Goal: Task Accomplishment & Management: Use online tool/utility

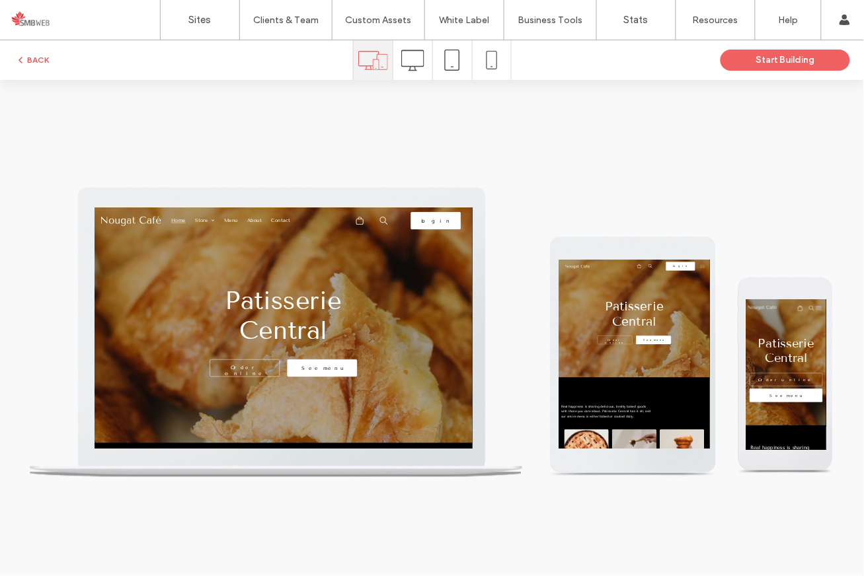
click at [45, 56] on button "BACK" at bounding box center [32, 60] width 34 height 16
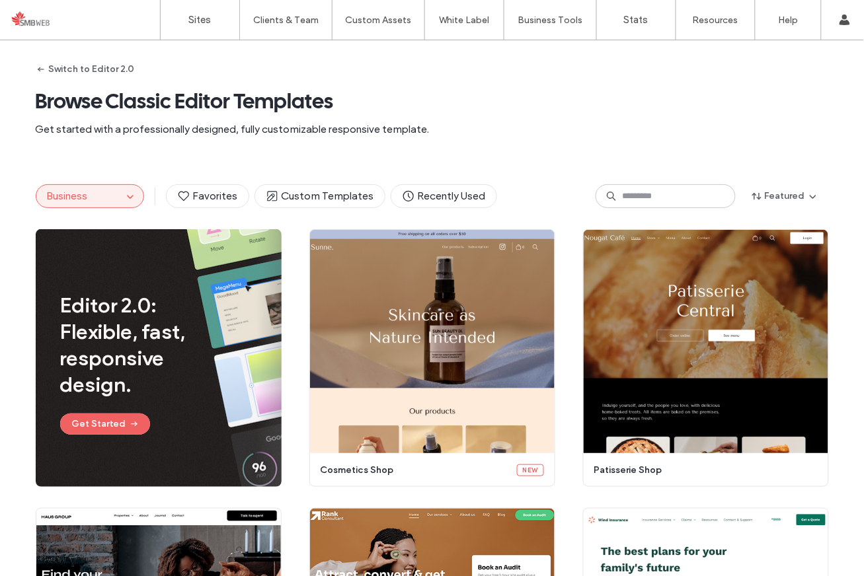
click at [83, 192] on span "Business" at bounding box center [67, 196] width 41 height 13
click at [114, 194] on button "Business" at bounding box center [79, 196] width 86 height 22
click at [127, 198] on icon "button" at bounding box center [130, 196] width 11 height 11
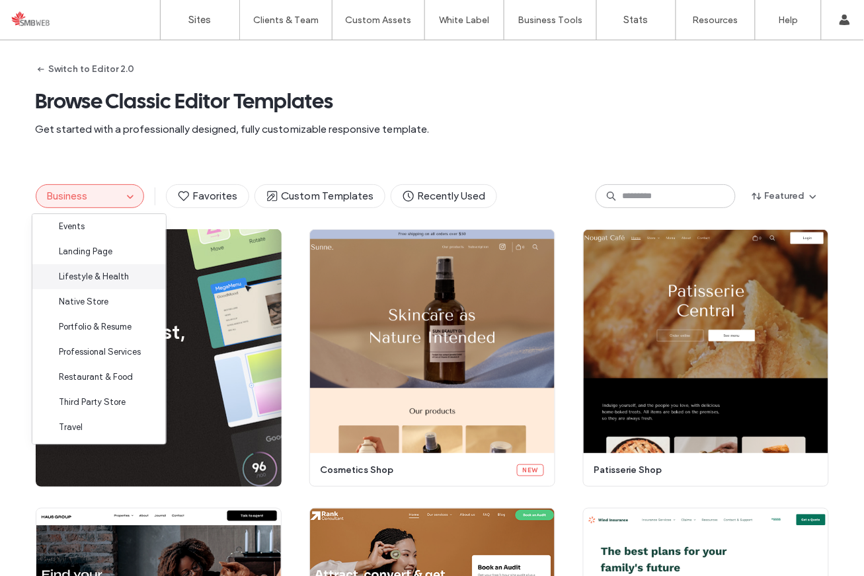
scroll to position [132, 0]
click at [136, 344] on div "Professional Services" at bounding box center [98, 350] width 133 height 25
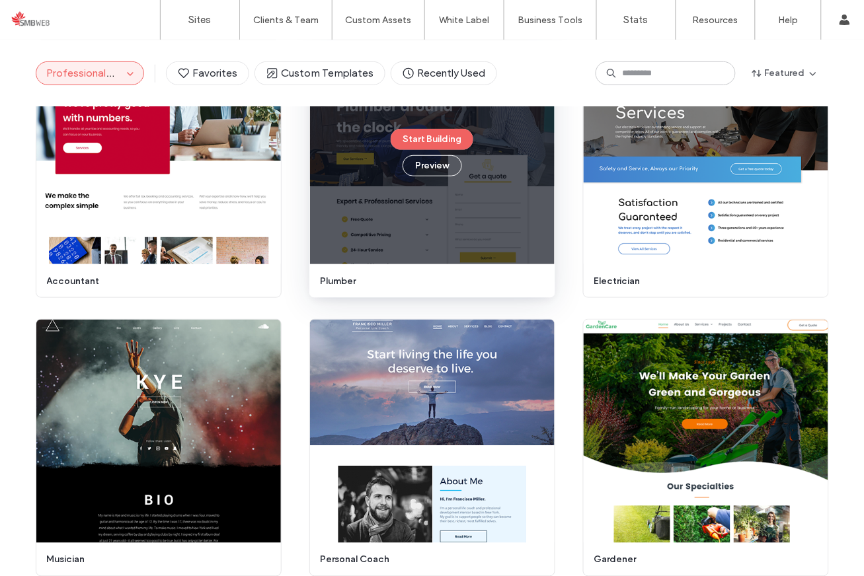
scroll to position [1147, 0]
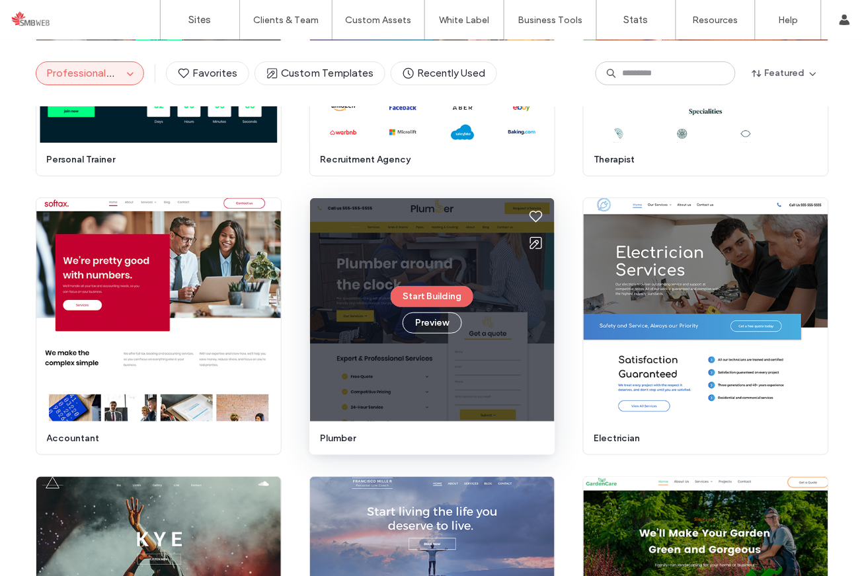
click at [497, 273] on div "Start Building Preview" at bounding box center [432, 309] width 244 height 223
click at [443, 291] on button "Start Building" at bounding box center [432, 296] width 83 height 21
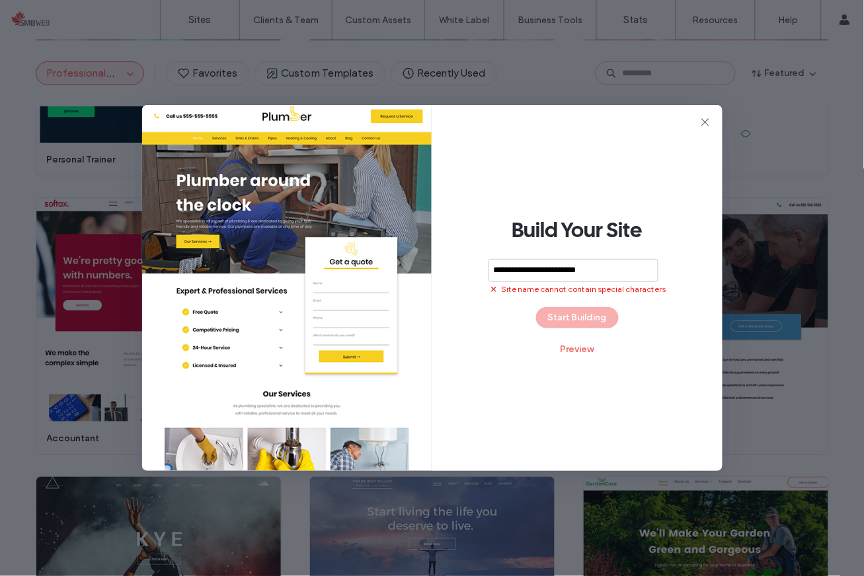
click at [588, 319] on div "**********" at bounding box center [577, 288] width 290 height 366
click at [597, 270] on input "**********" at bounding box center [573, 270] width 170 height 23
type input "**********"
click at [586, 315] on button "Start Building" at bounding box center [577, 317] width 83 height 21
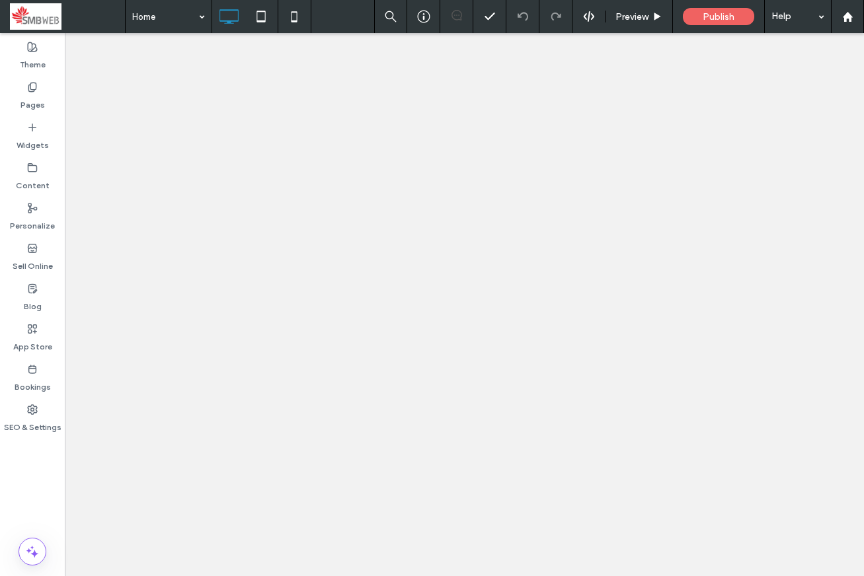
type input "*******"
type input "**"
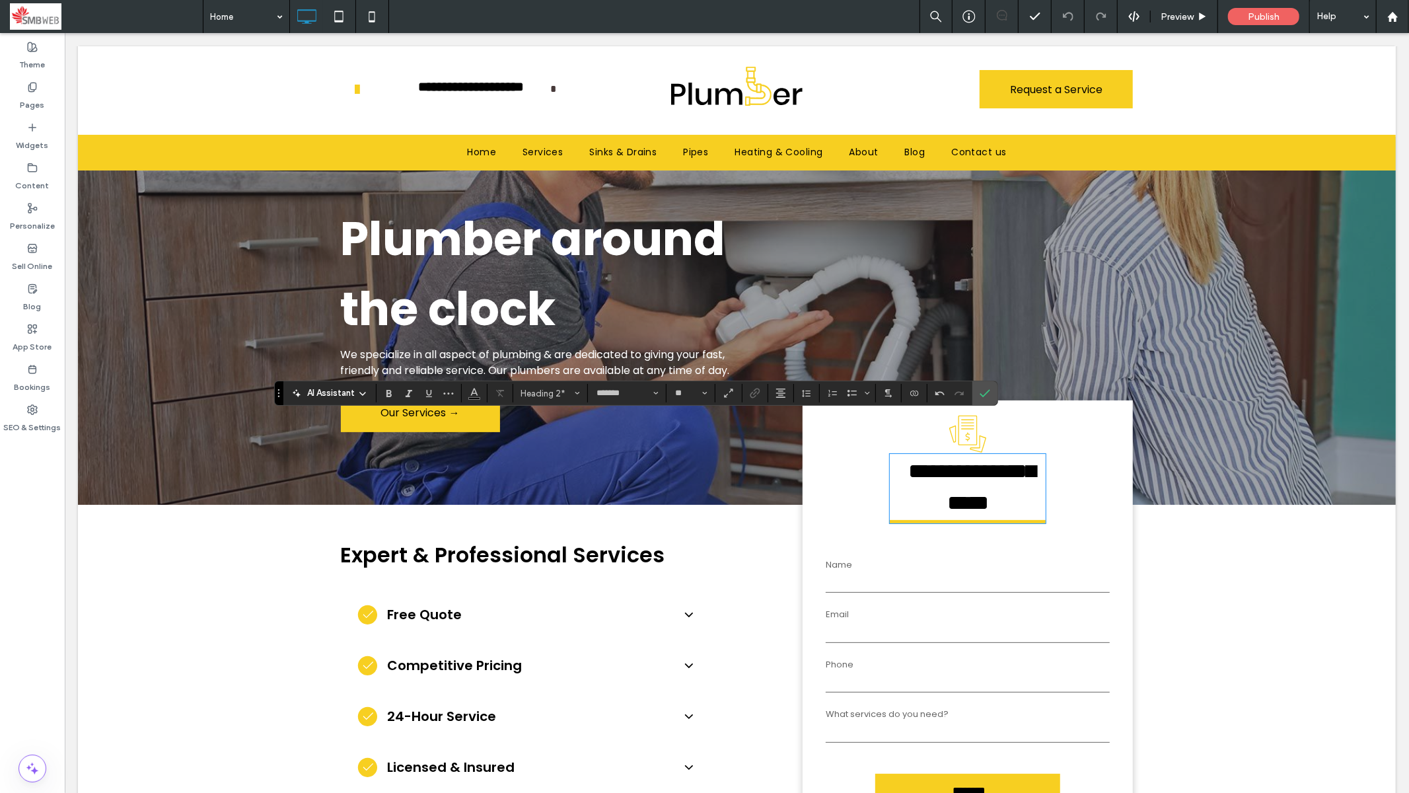
scroll to position [128, 0]
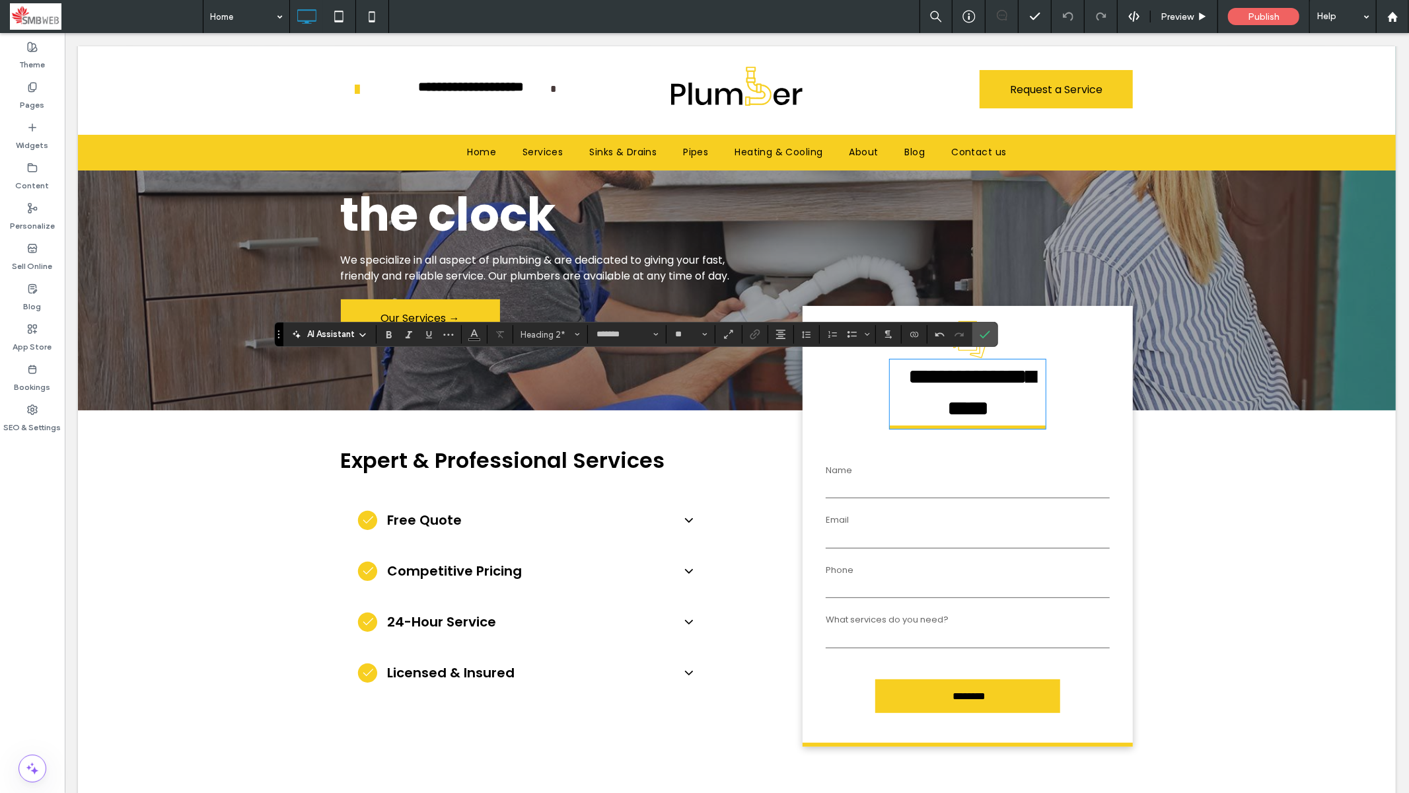
click at [863, 576] on label "What services do you need?" at bounding box center [967, 619] width 284 height 13
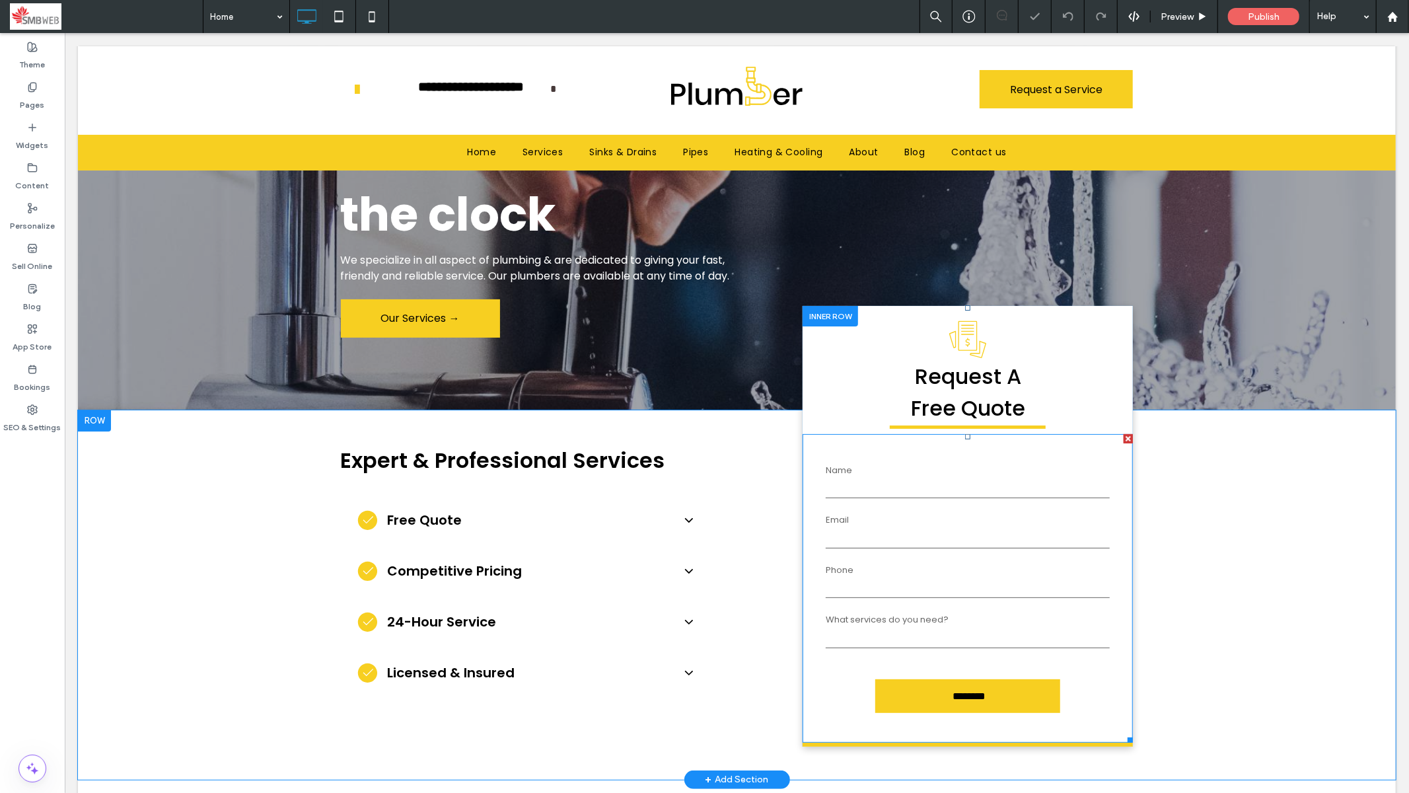
click at [863, 576] on label "What services do you need?" at bounding box center [967, 619] width 284 height 13
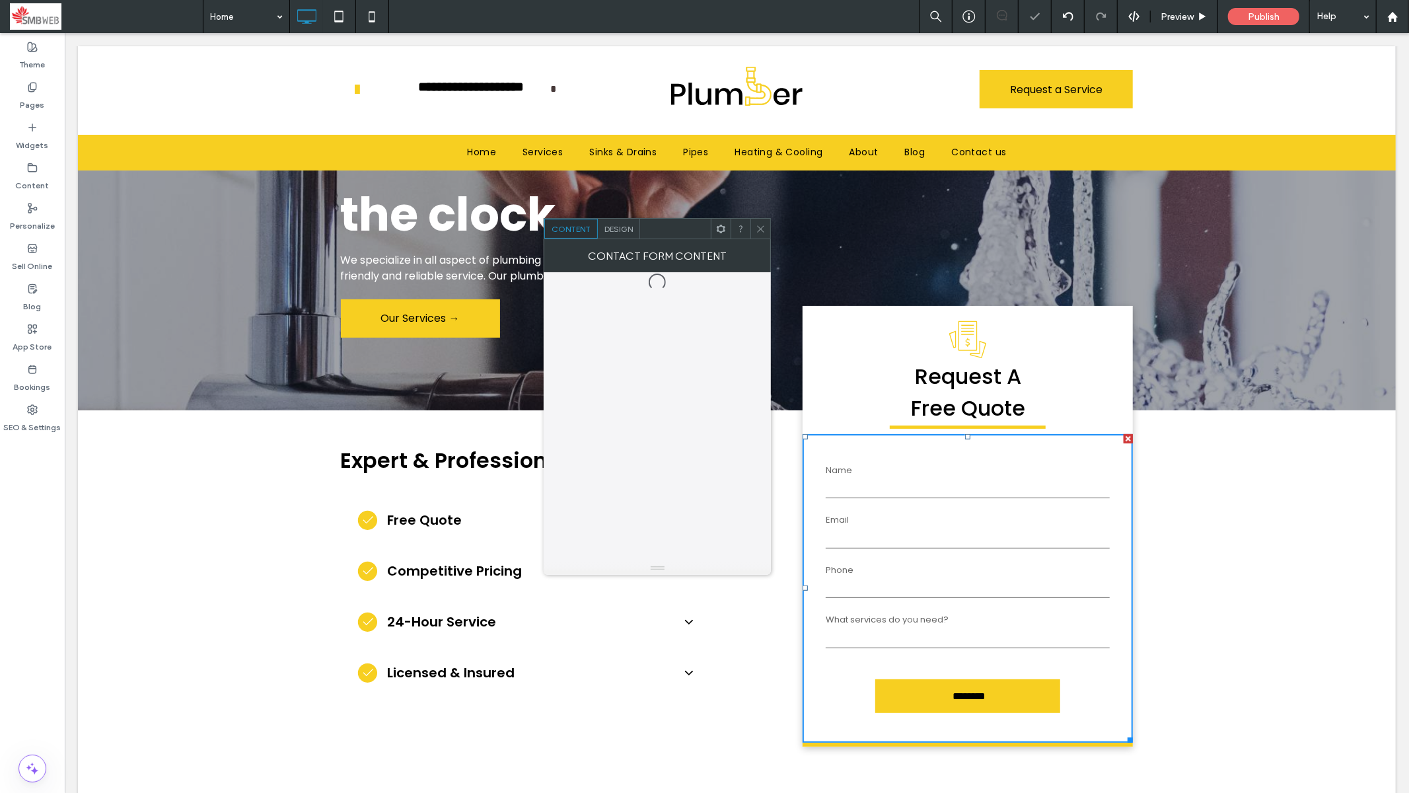
click at [863, 576] on label "What services do you need?" at bounding box center [967, 619] width 284 height 13
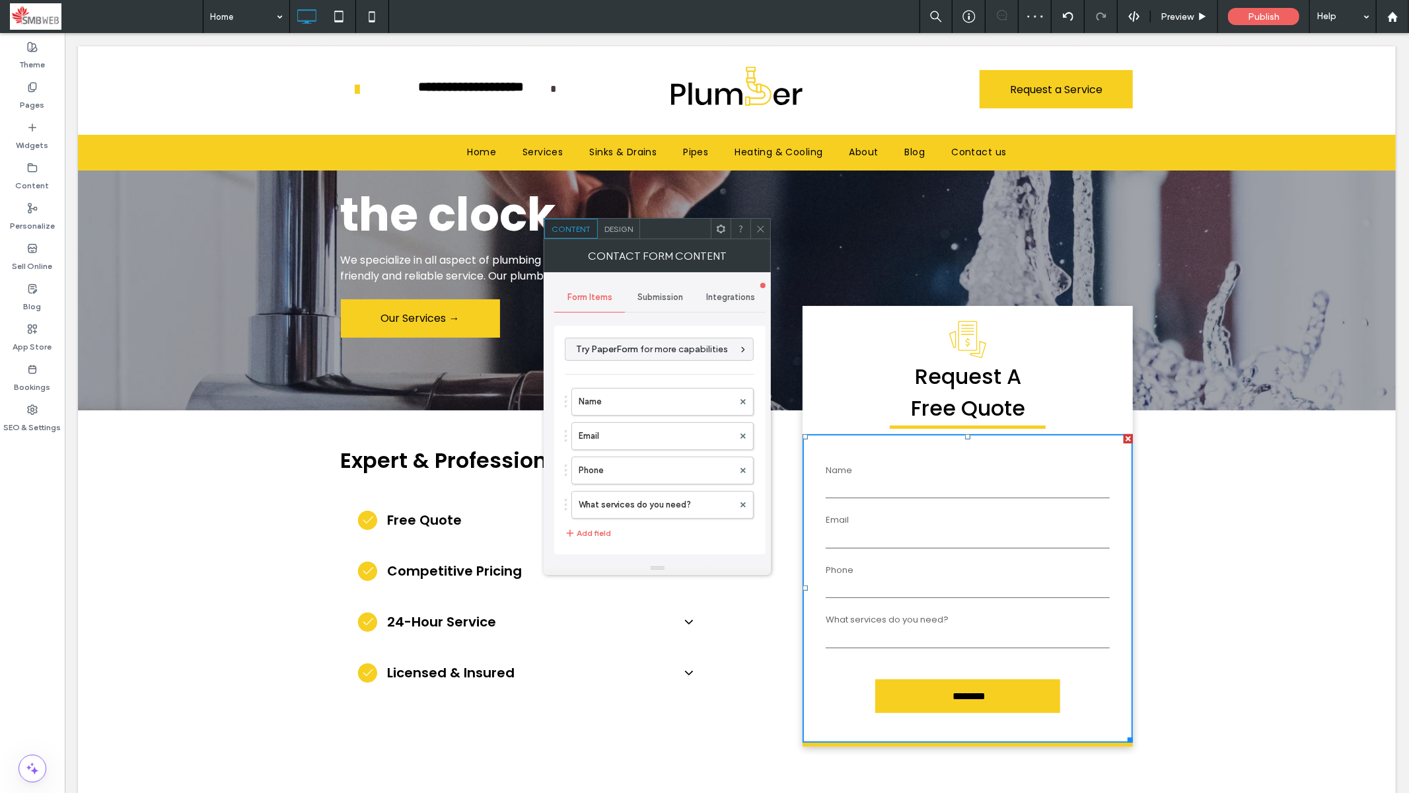
type input "********"
type input "**********"
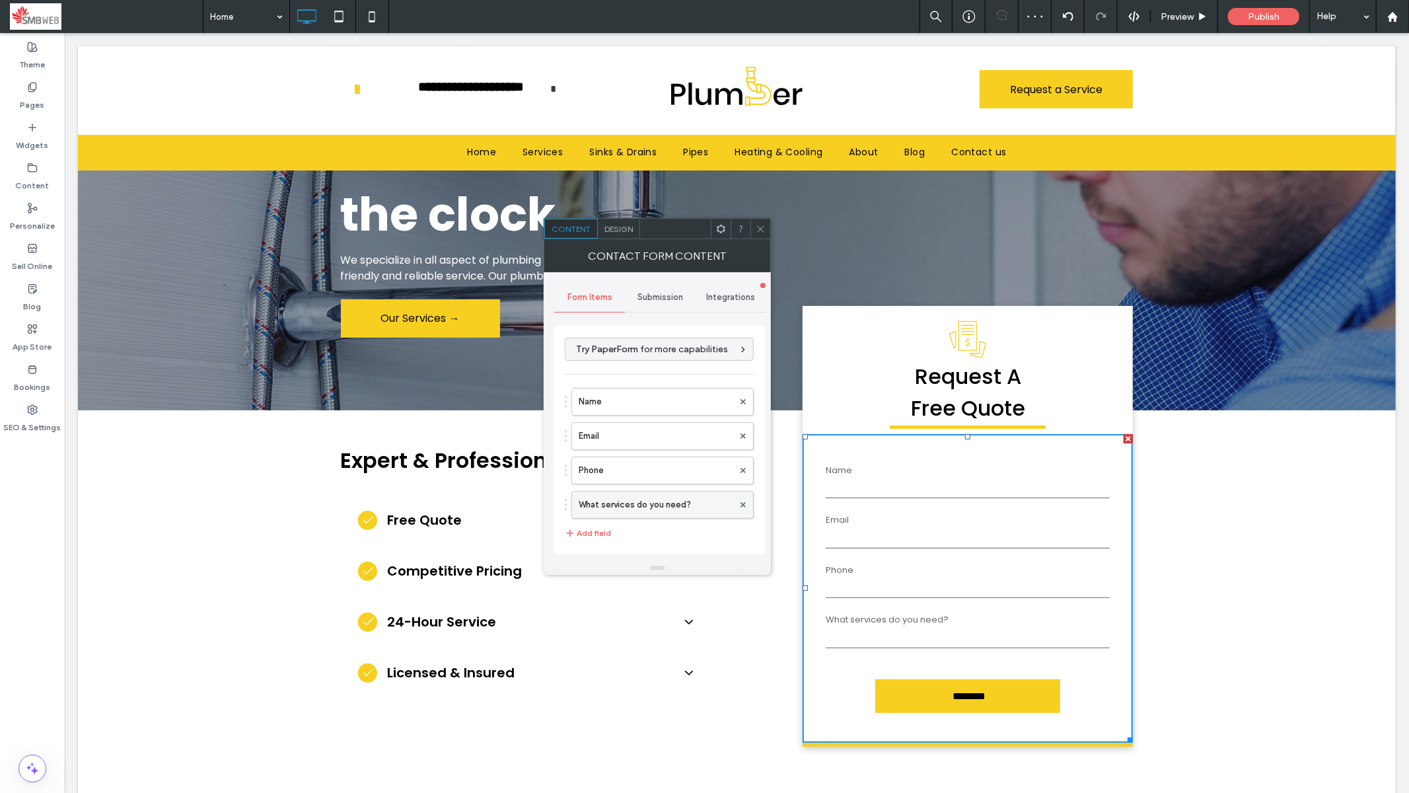
click at [671, 505] on label "What services do you need?" at bounding box center [656, 505] width 155 height 26
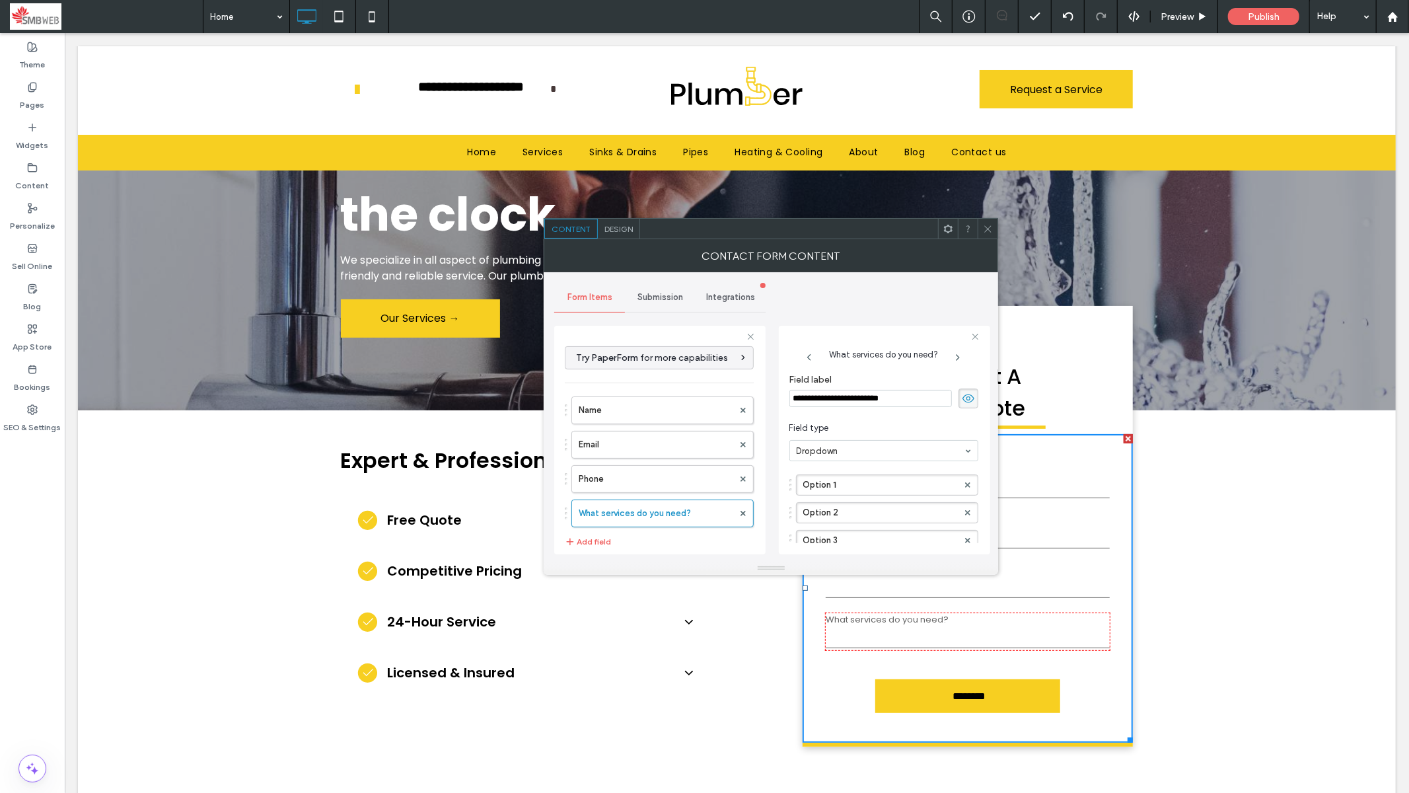
click at [863, 403] on input "**********" at bounding box center [871, 398] width 163 height 17
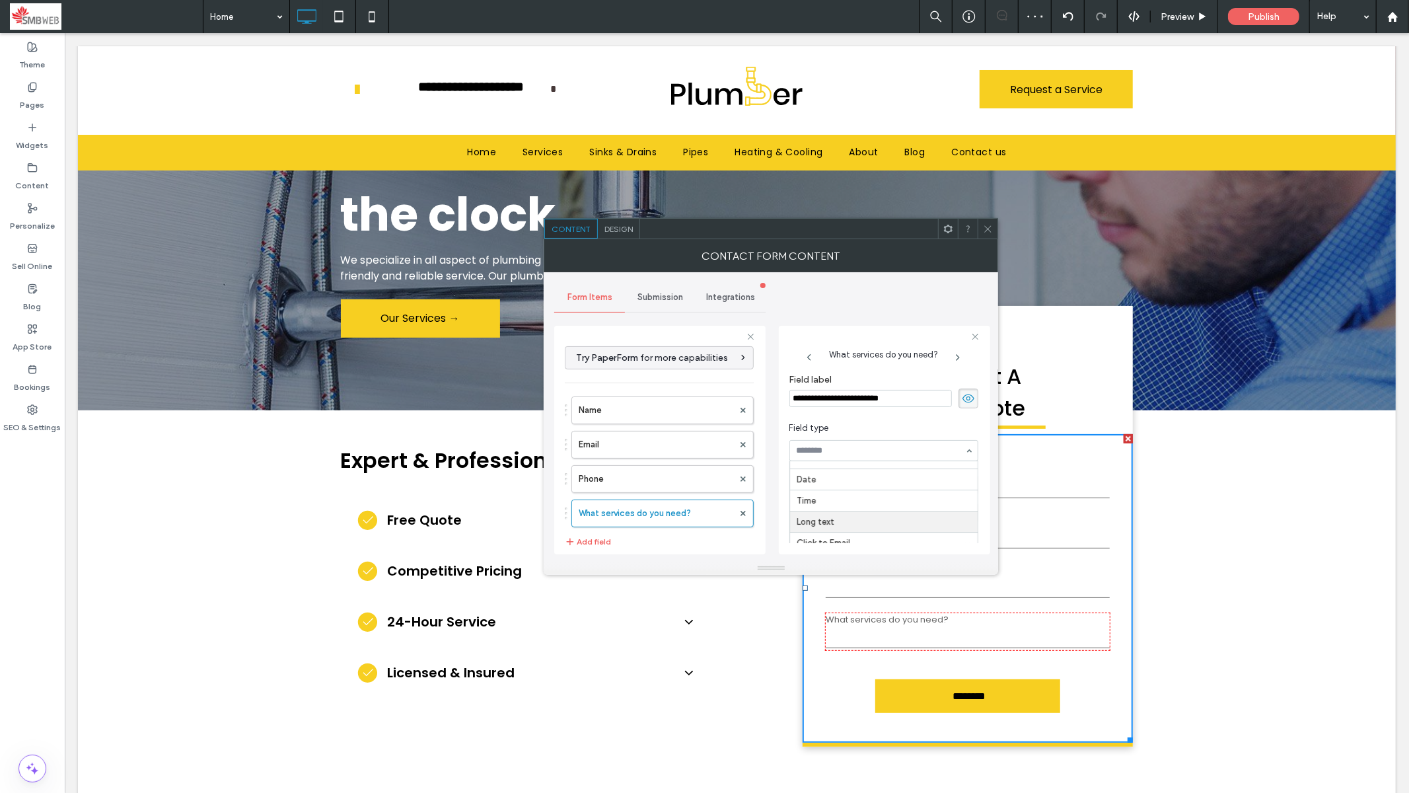
scroll to position [101, 0]
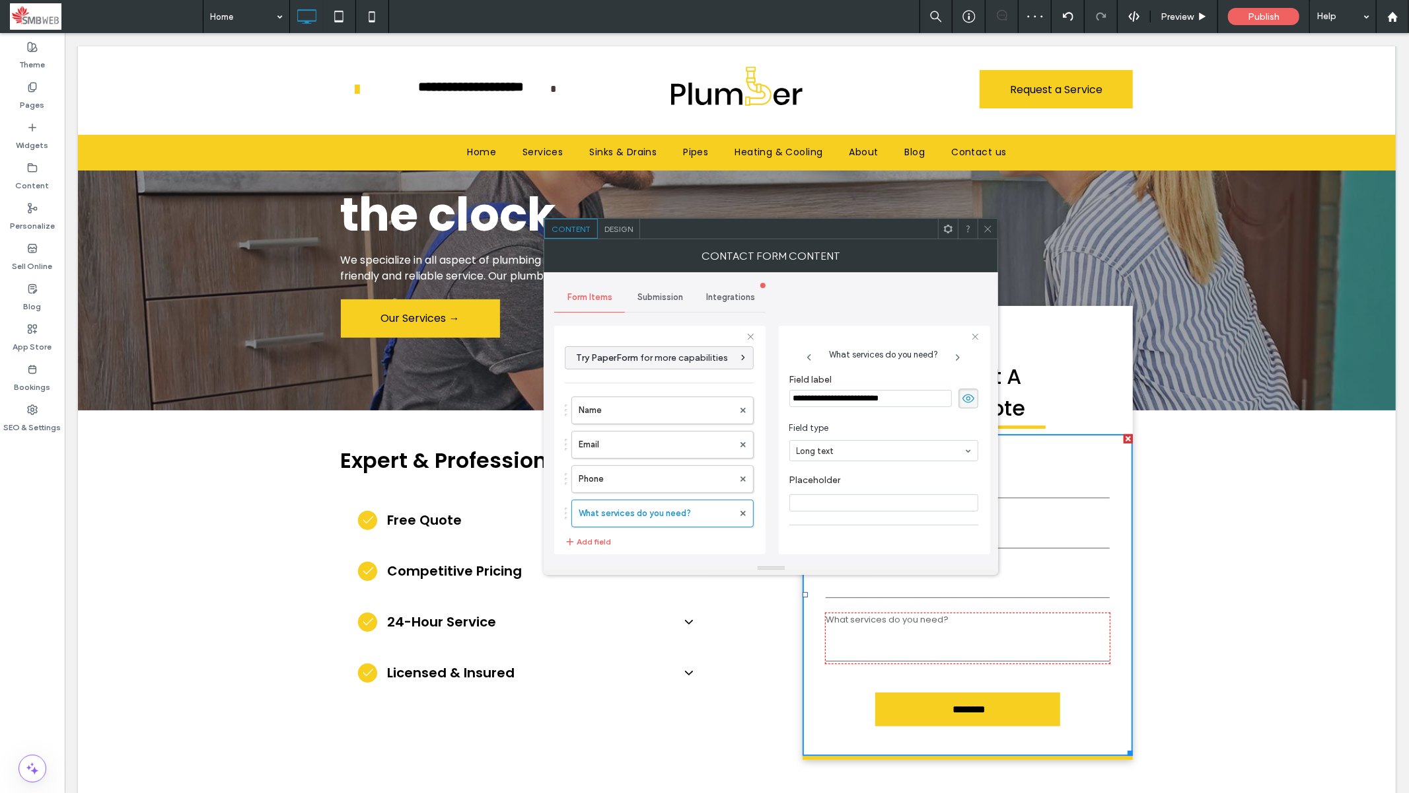
click at [862, 396] on input "**********" at bounding box center [871, 398] width 163 height 17
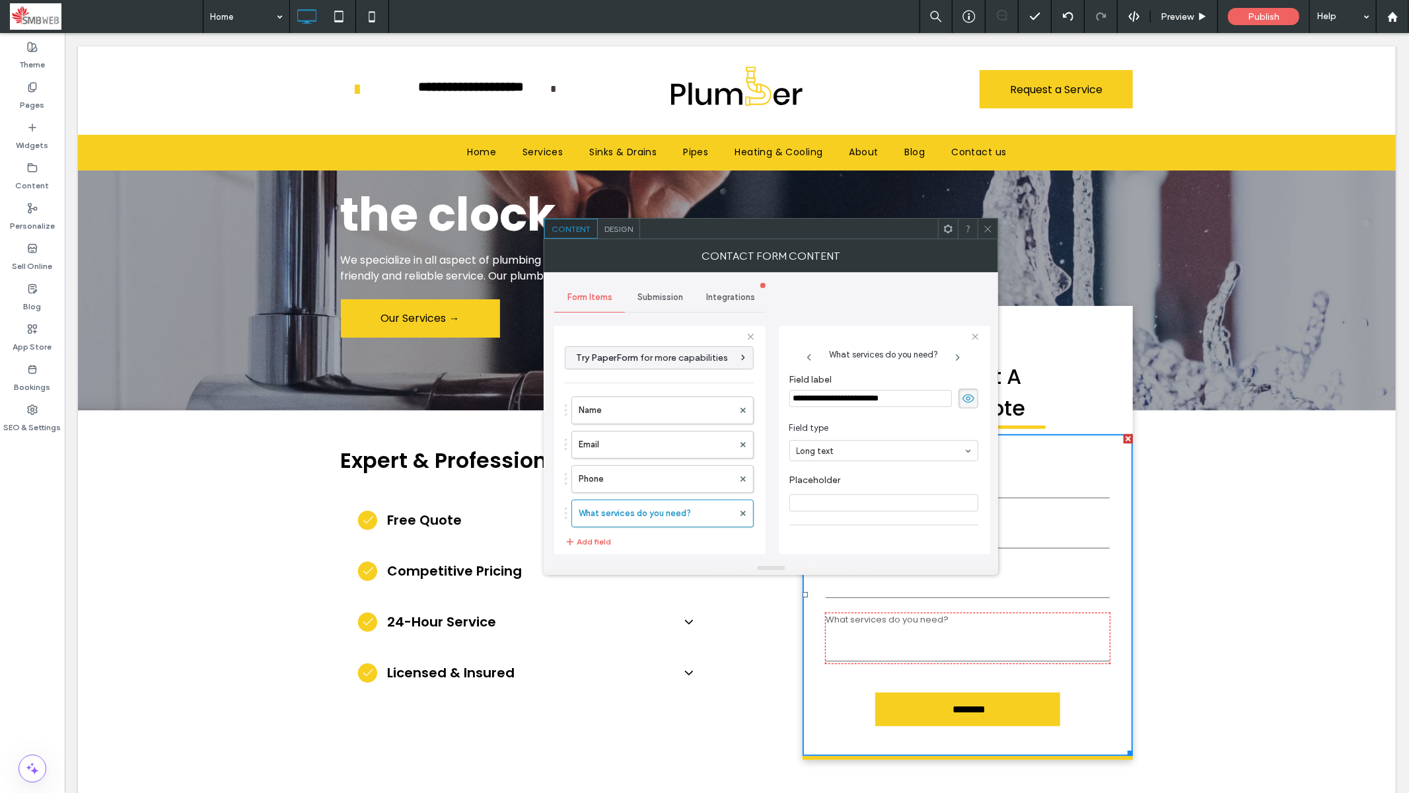
drag, startPoint x: 878, startPoint y: 391, endPoint x: 744, endPoint y: 388, distance: 133.5
click at [744, 388] on div "**********" at bounding box center [659, 438] width 211 height 246
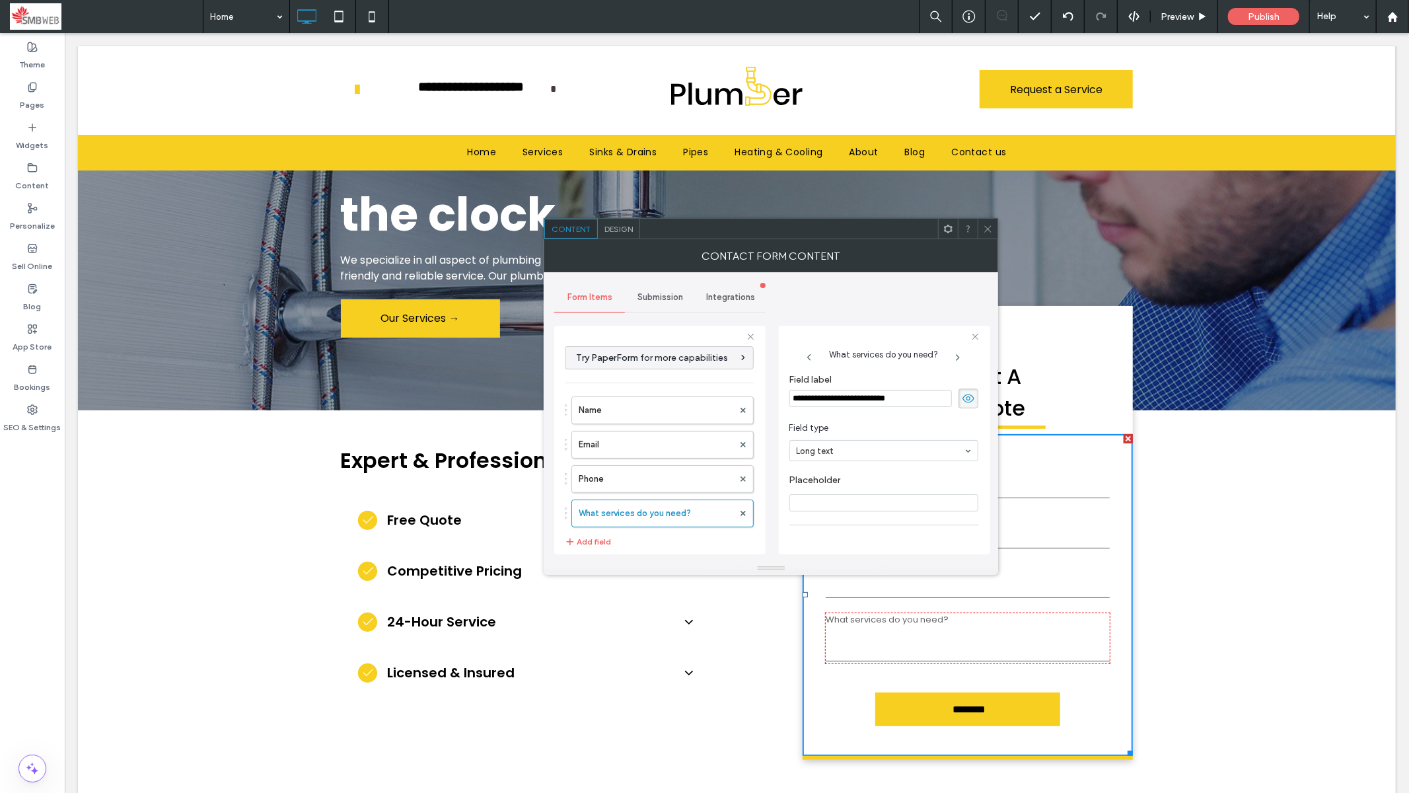
type input "**********"
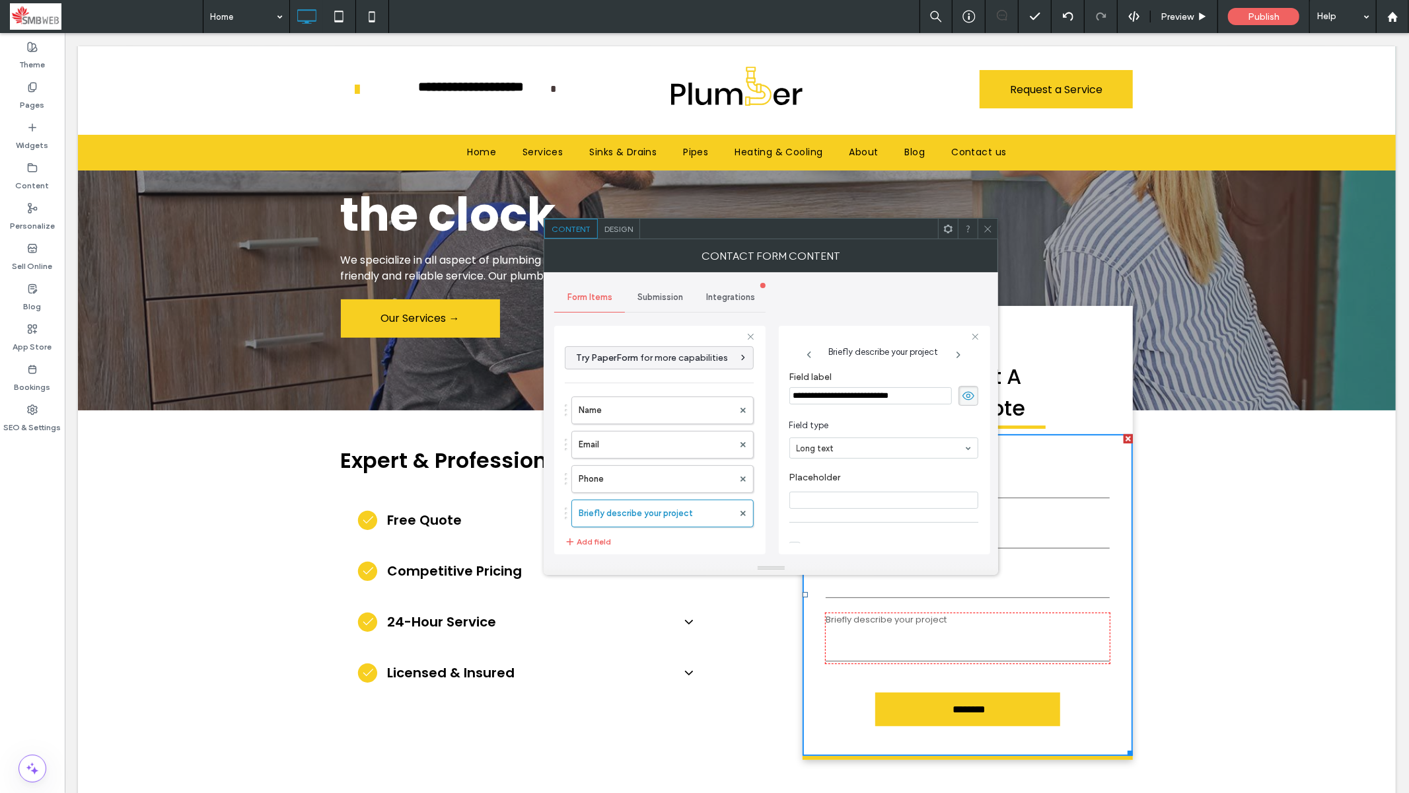
click at [841, 505] on input "Placeholder" at bounding box center [884, 500] width 189 height 17
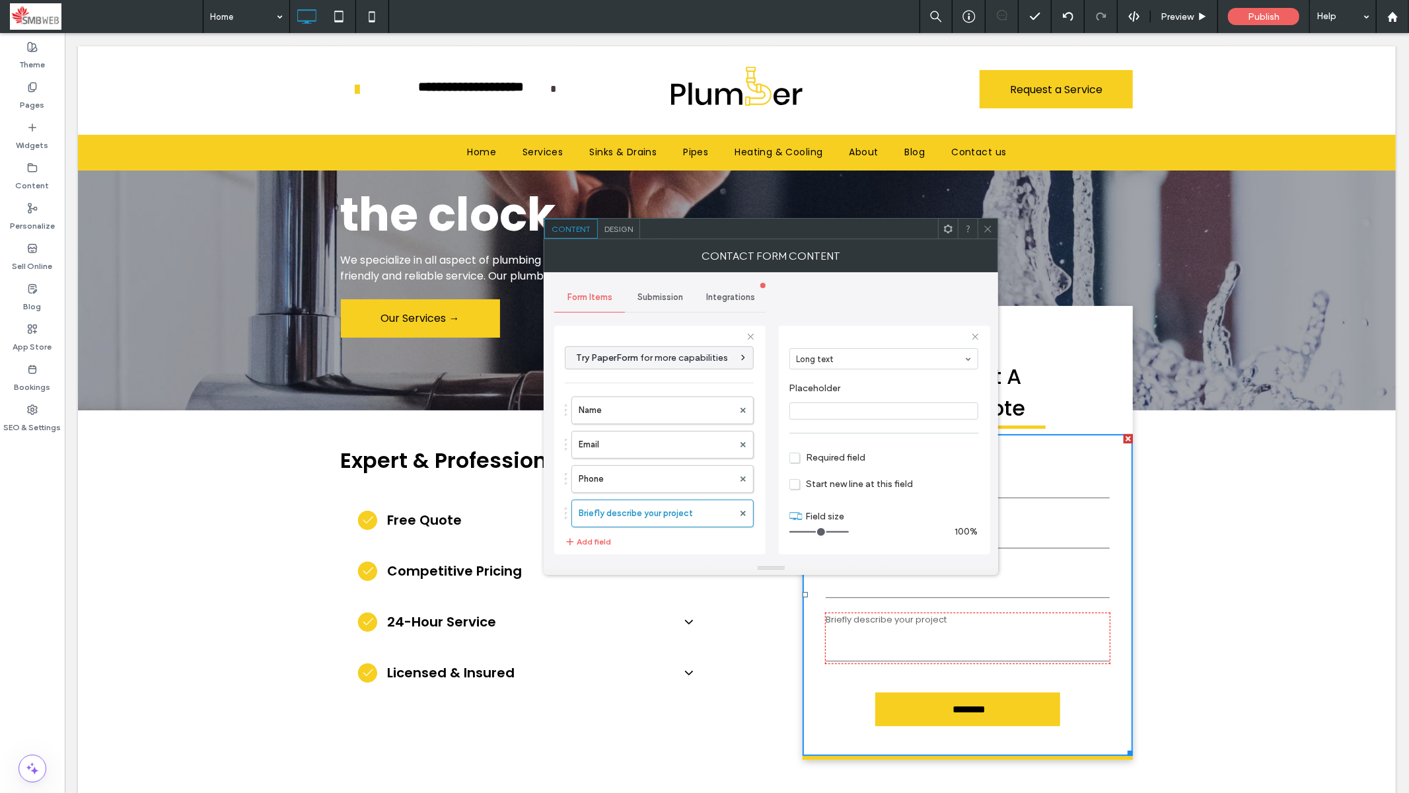
click at [801, 456] on span "Required field" at bounding box center [828, 457] width 76 height 11
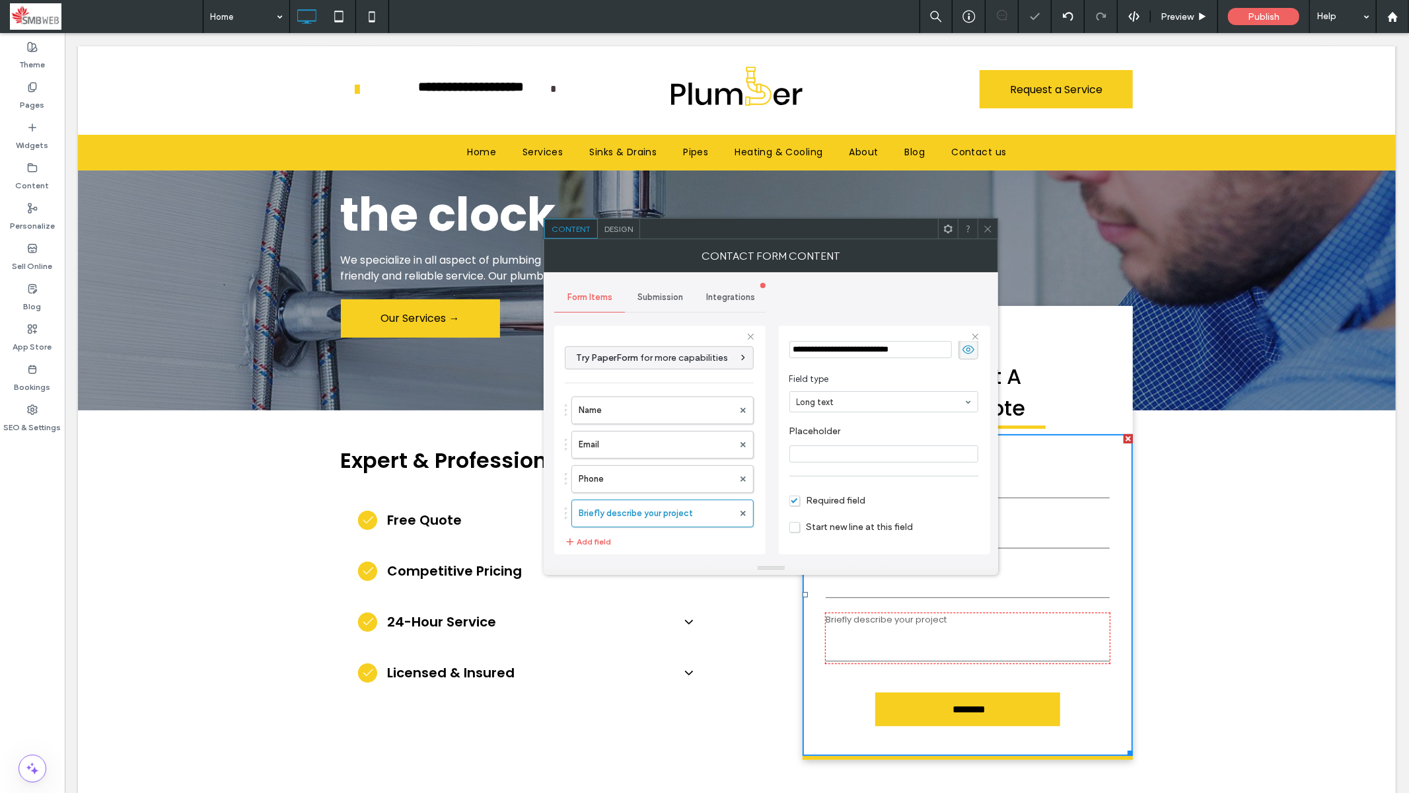
scroll to position [0, 0]
click at [863, 335] on icon at bounding box center [975, 336] width 9 height 9
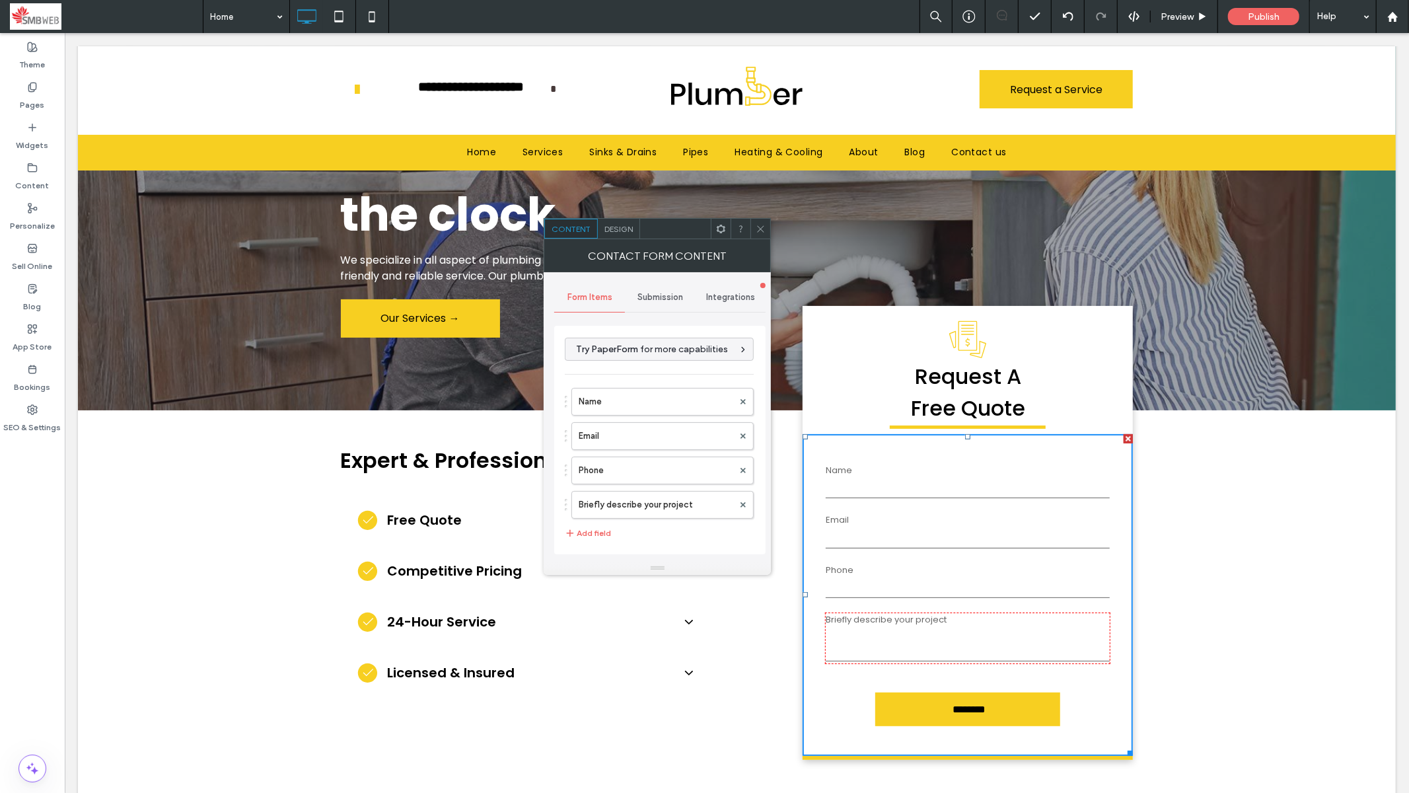
click at [863, 576] on div at bounding box center [967, 638] width 284 height 50
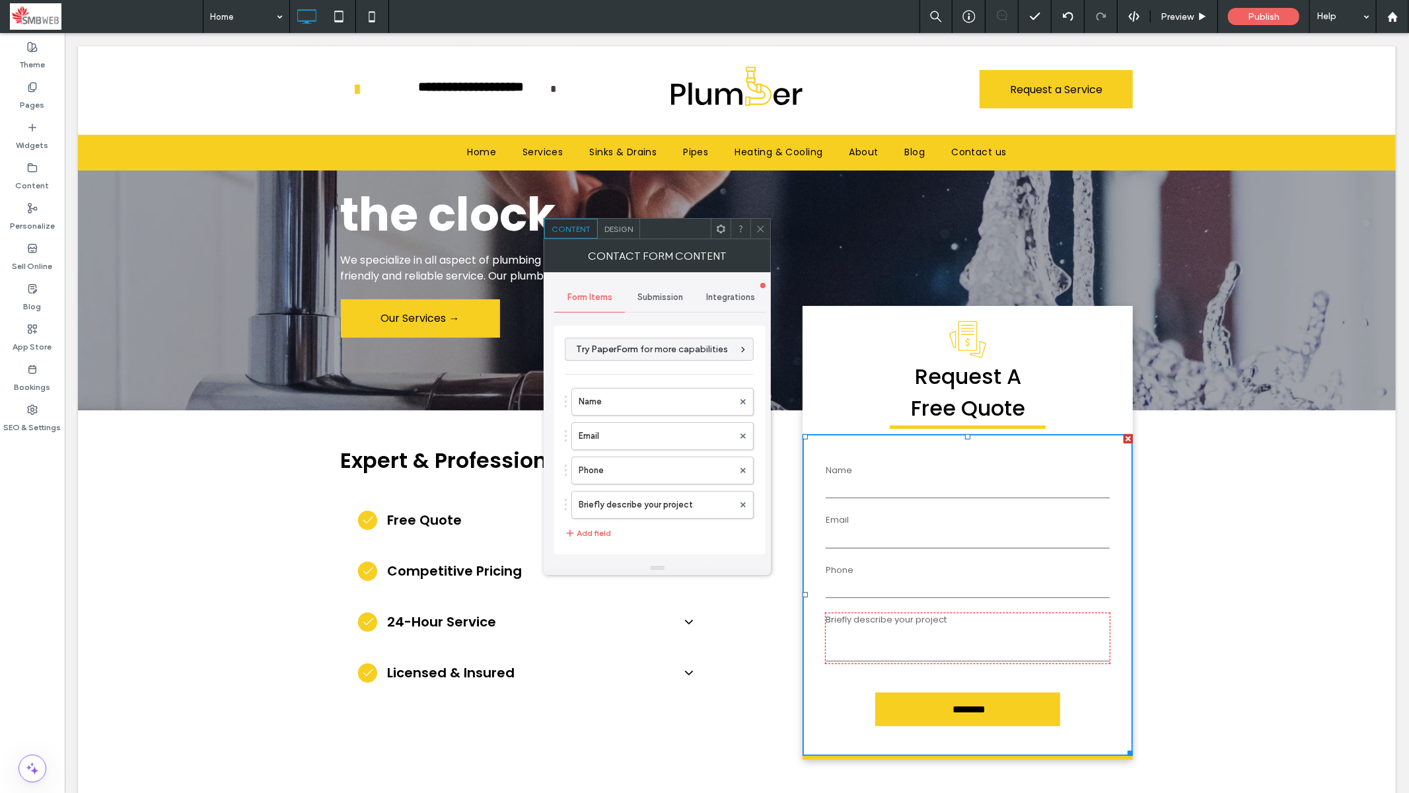
click at [730, 289] on div "Integrations" at bounding box center [731, 297] width 71 height 29
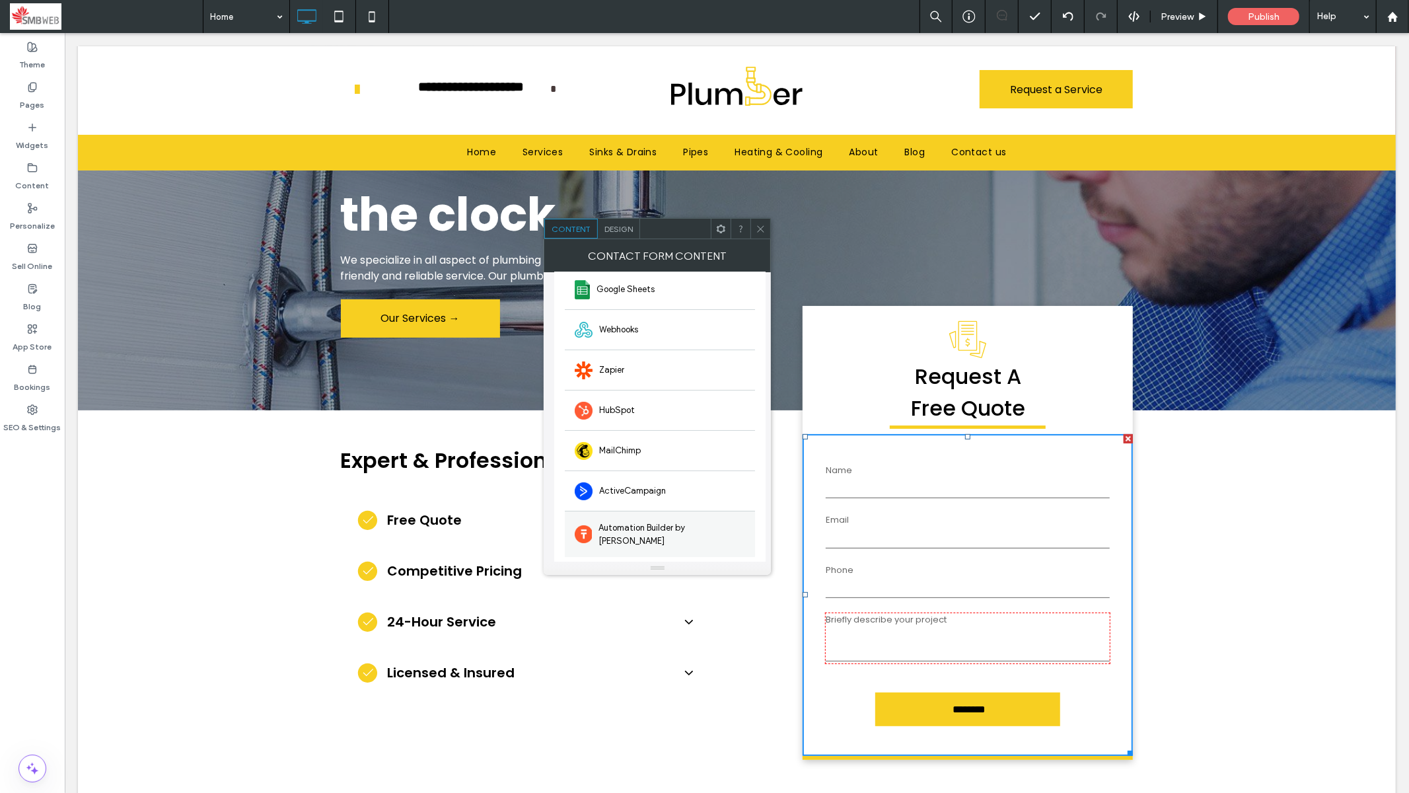
scroll to position [102, 0]
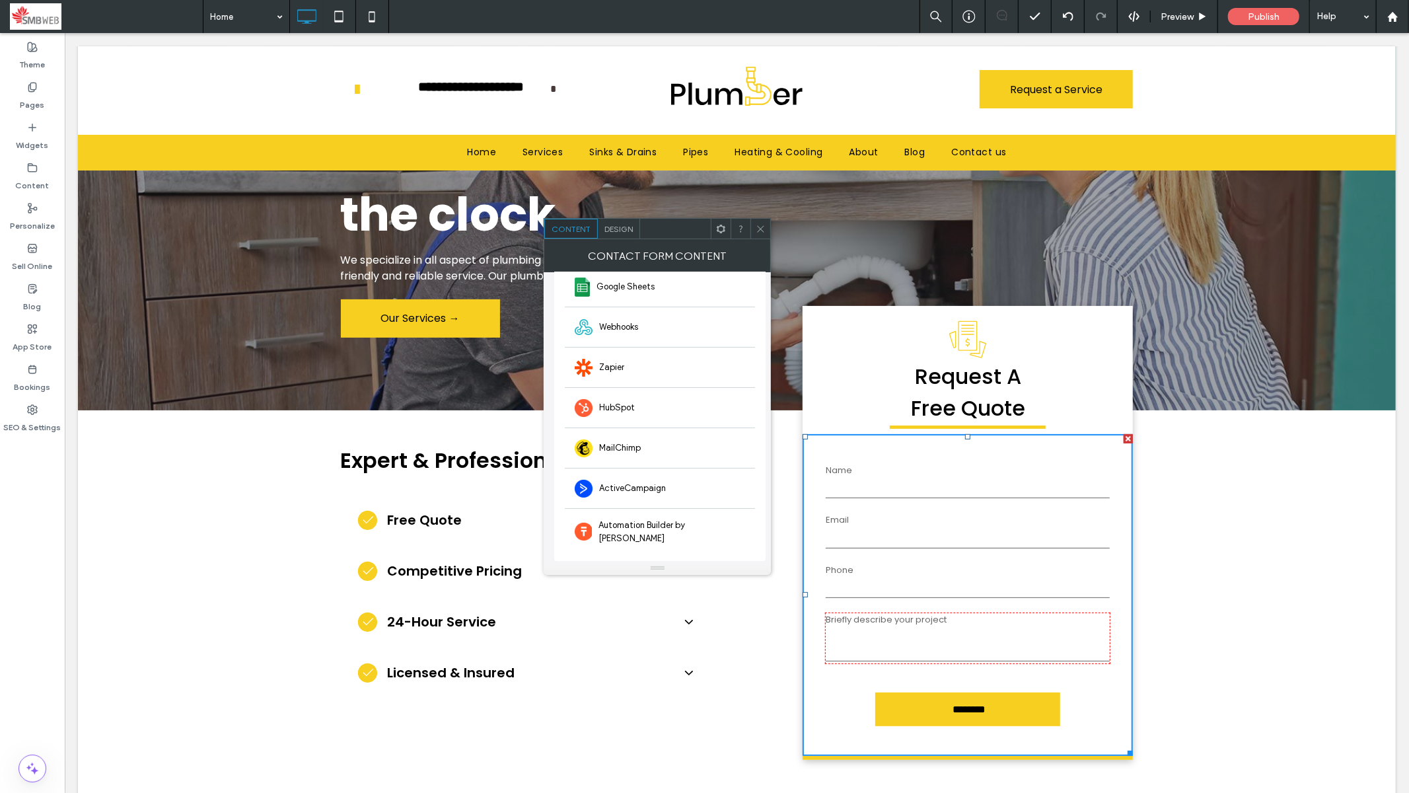
click at [767, 225] on div at bounding box center [761, 229] width 20 height 20
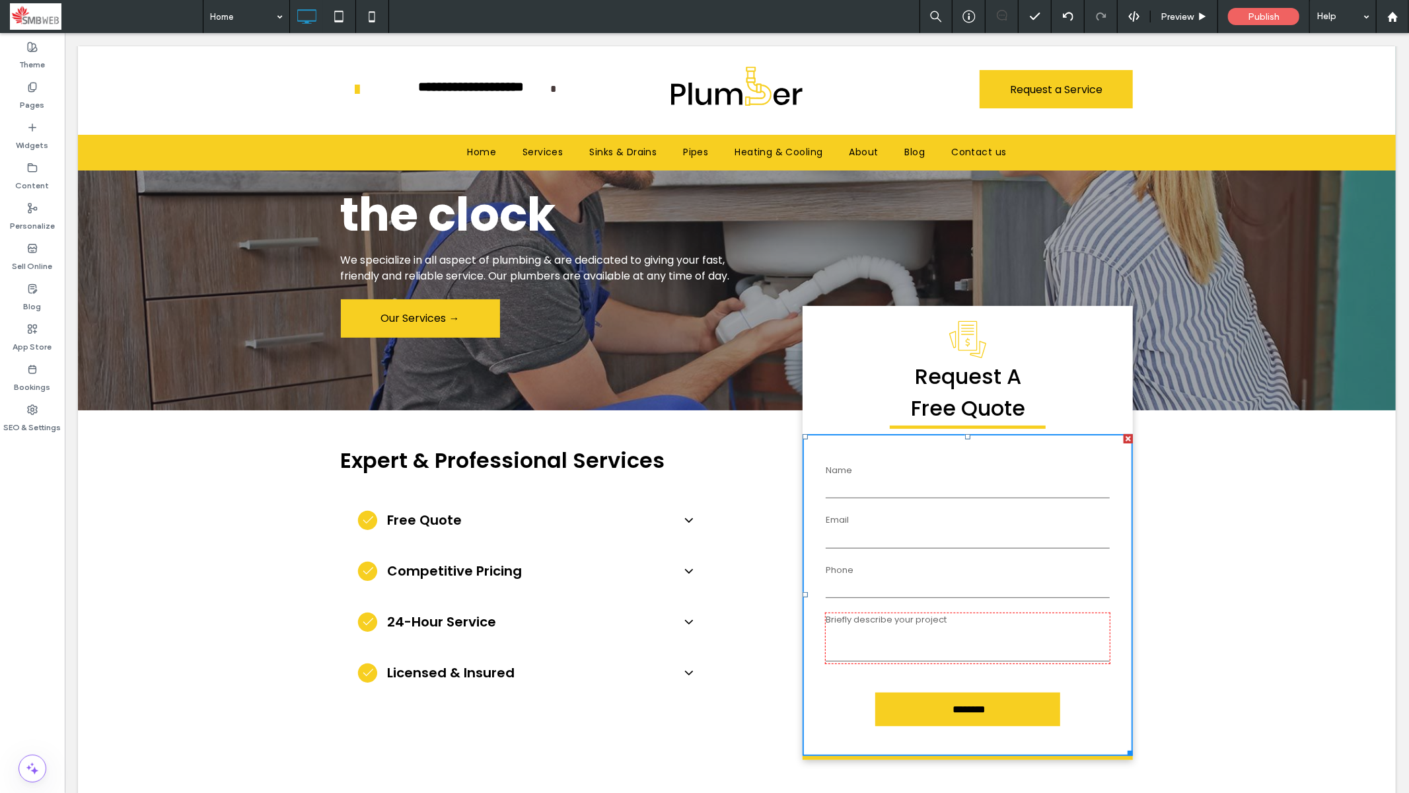
click at [863, 576] on div at bounding box center [967, 638] width 284 height 50
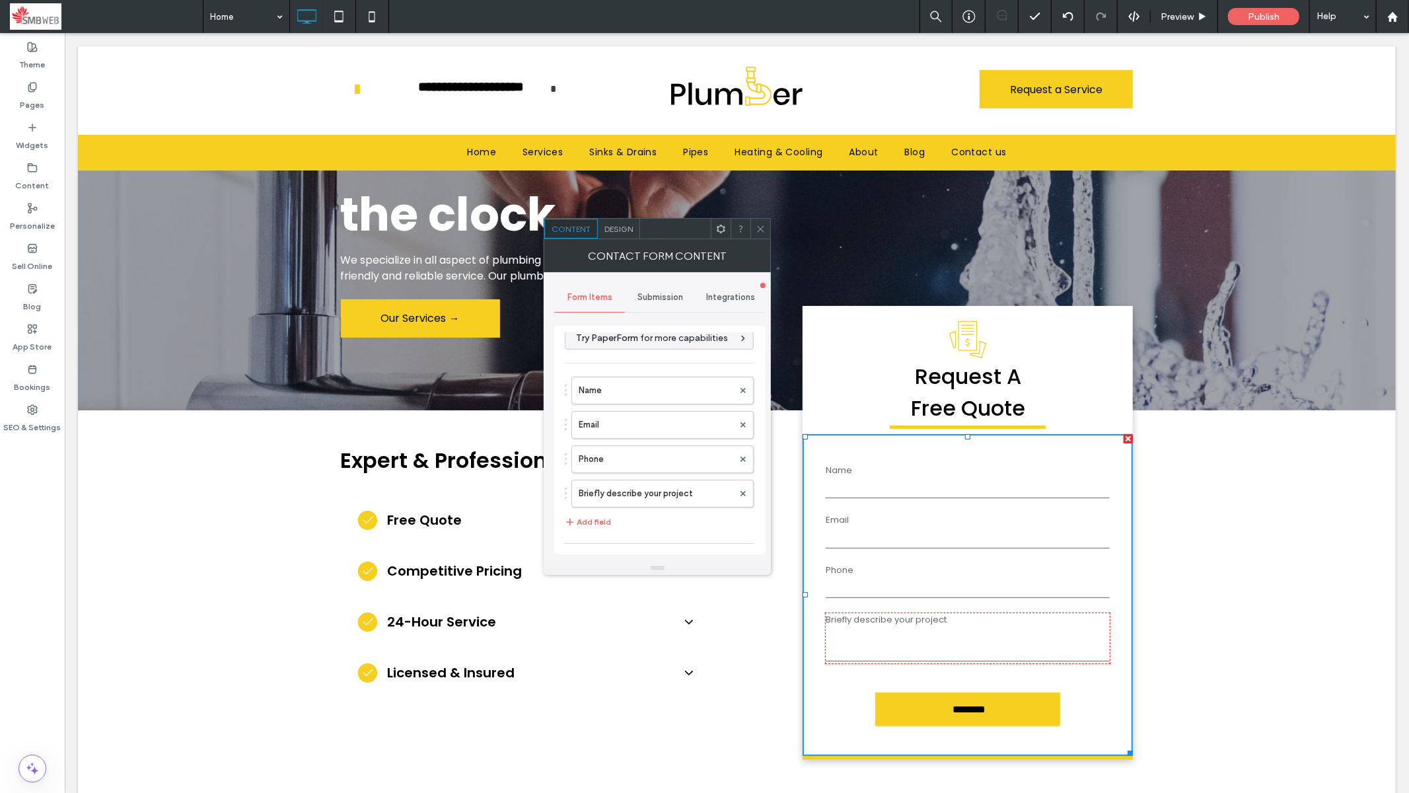
scroll to position [81, 0]
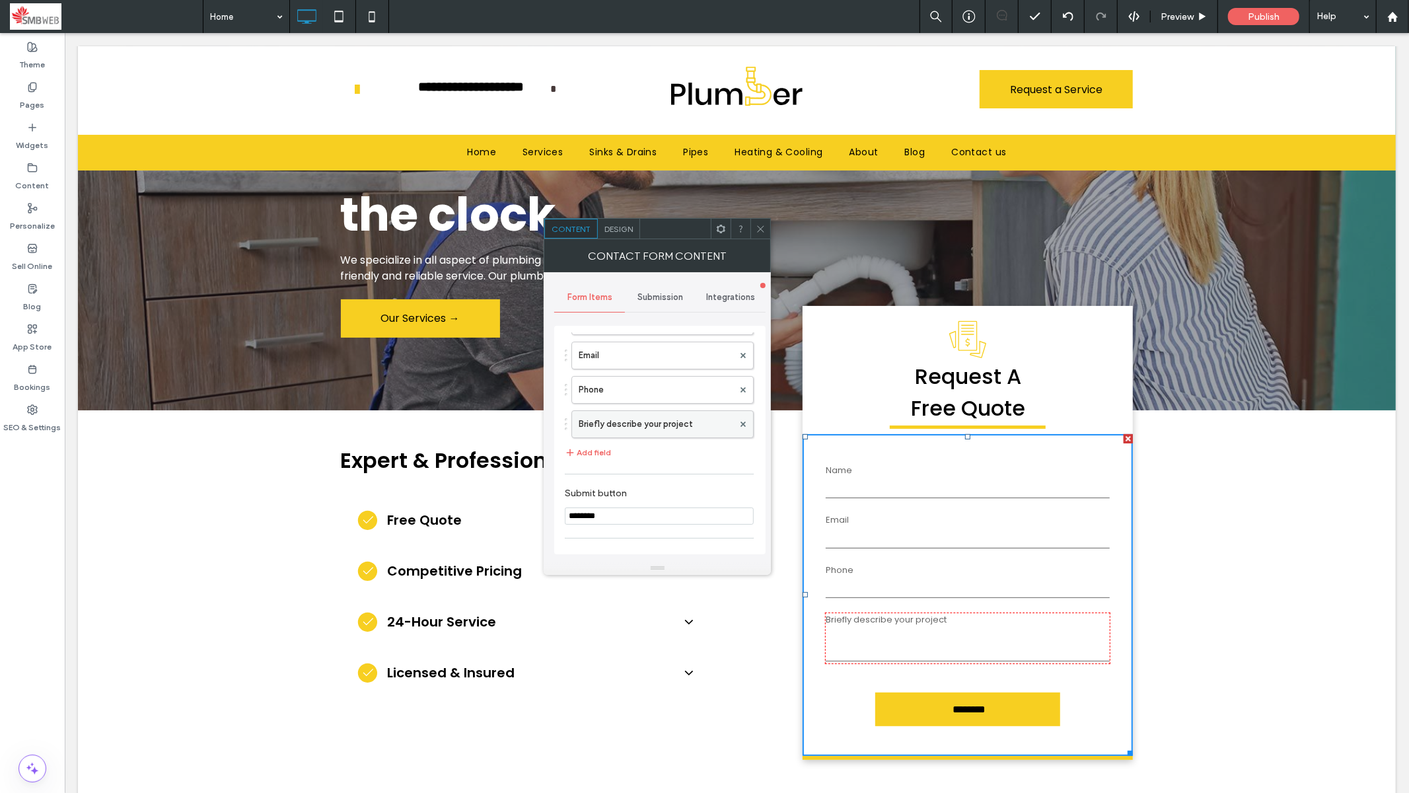
click at [652, 425] on label "Briefly describe your project" at bounding box center [656, 424] width 155 height 26
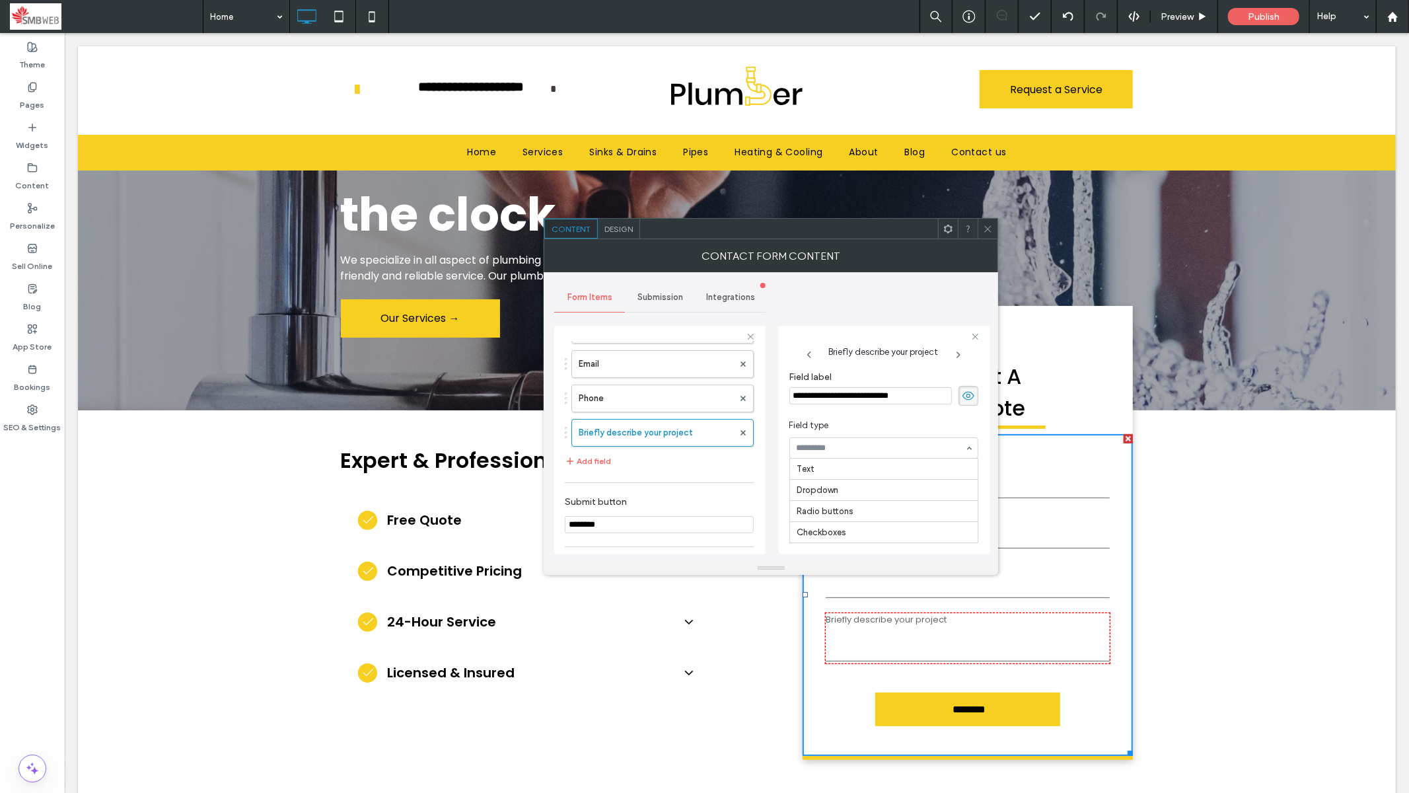
scroll to position [150, 0]
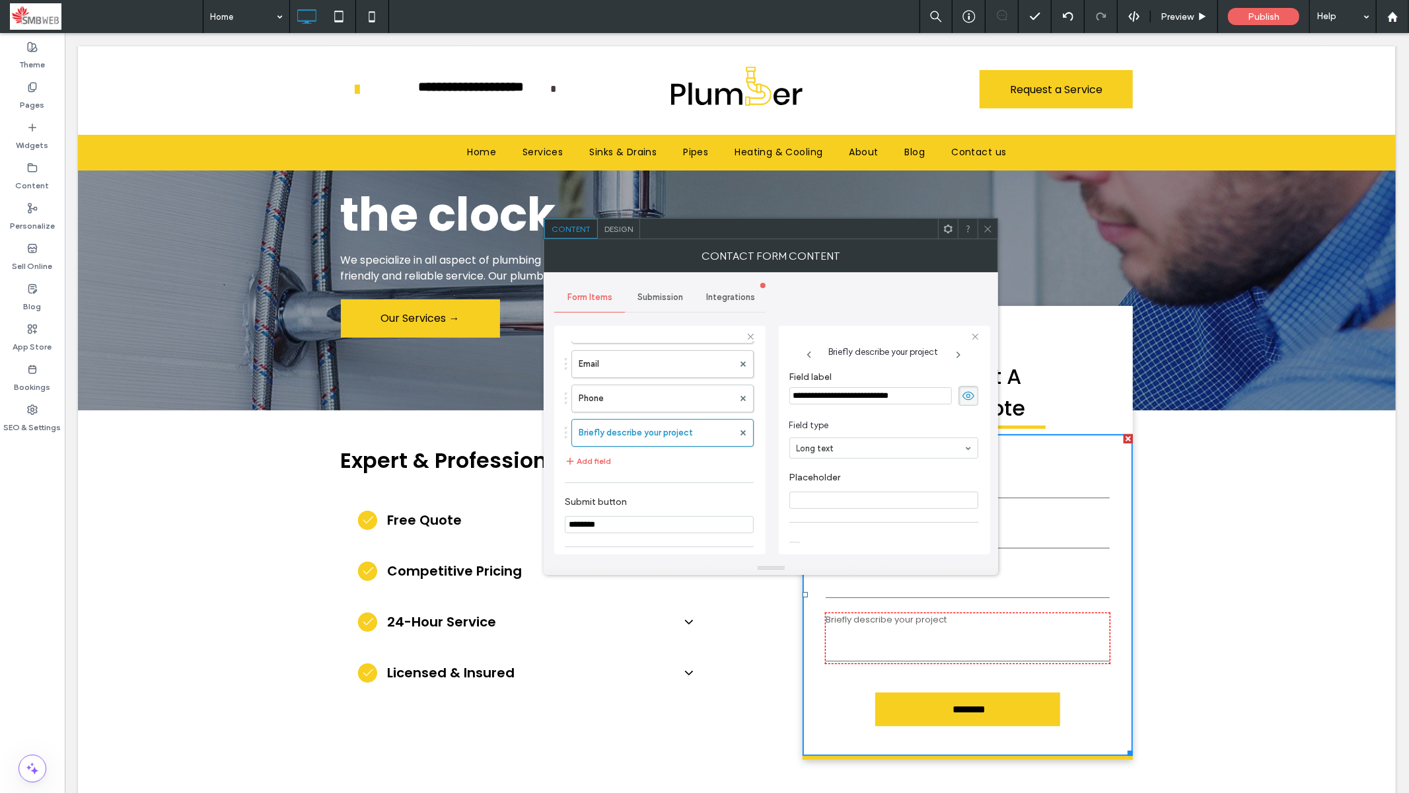
click at [829, 498] on input "Placeholder" at bounding box center [884, 500] width 189 height 17
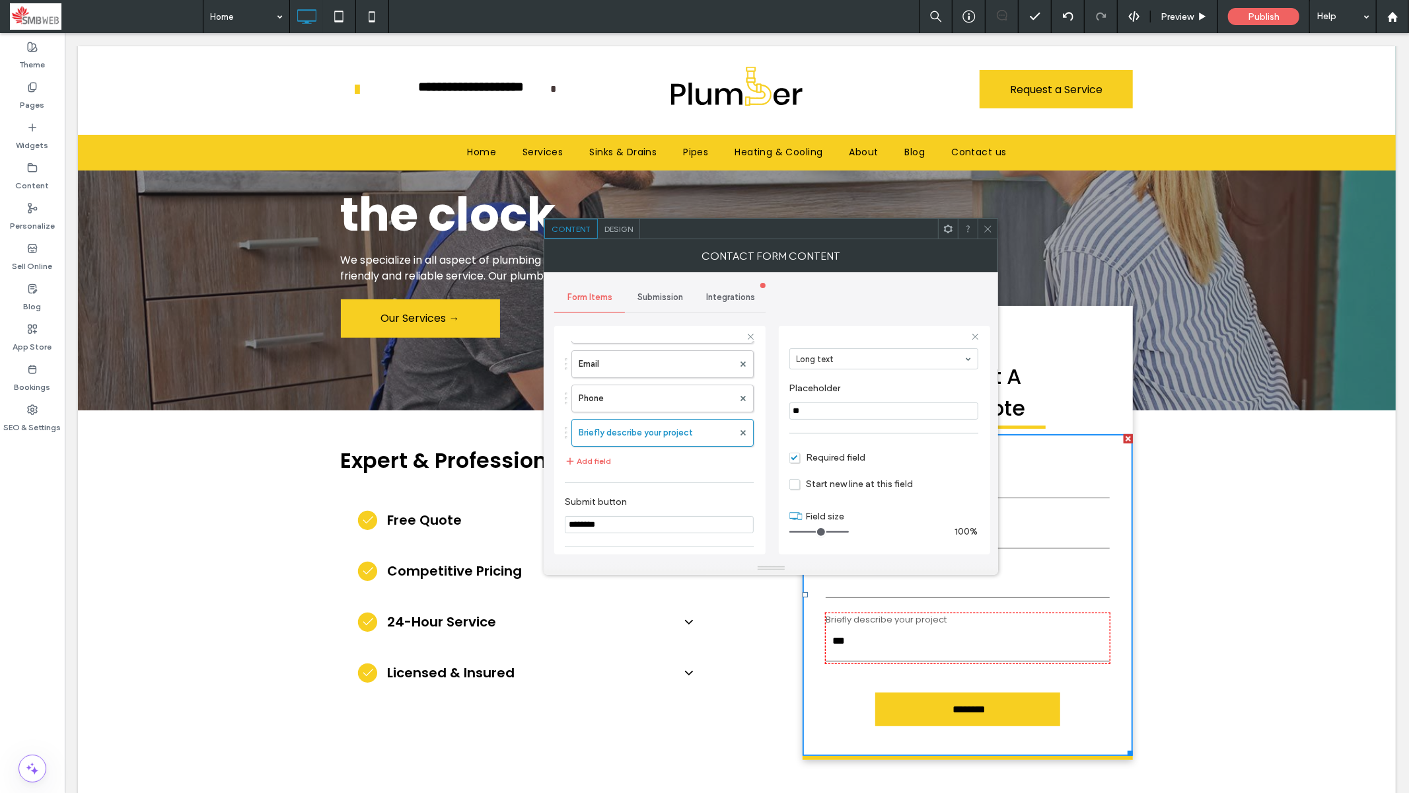
type input "*"
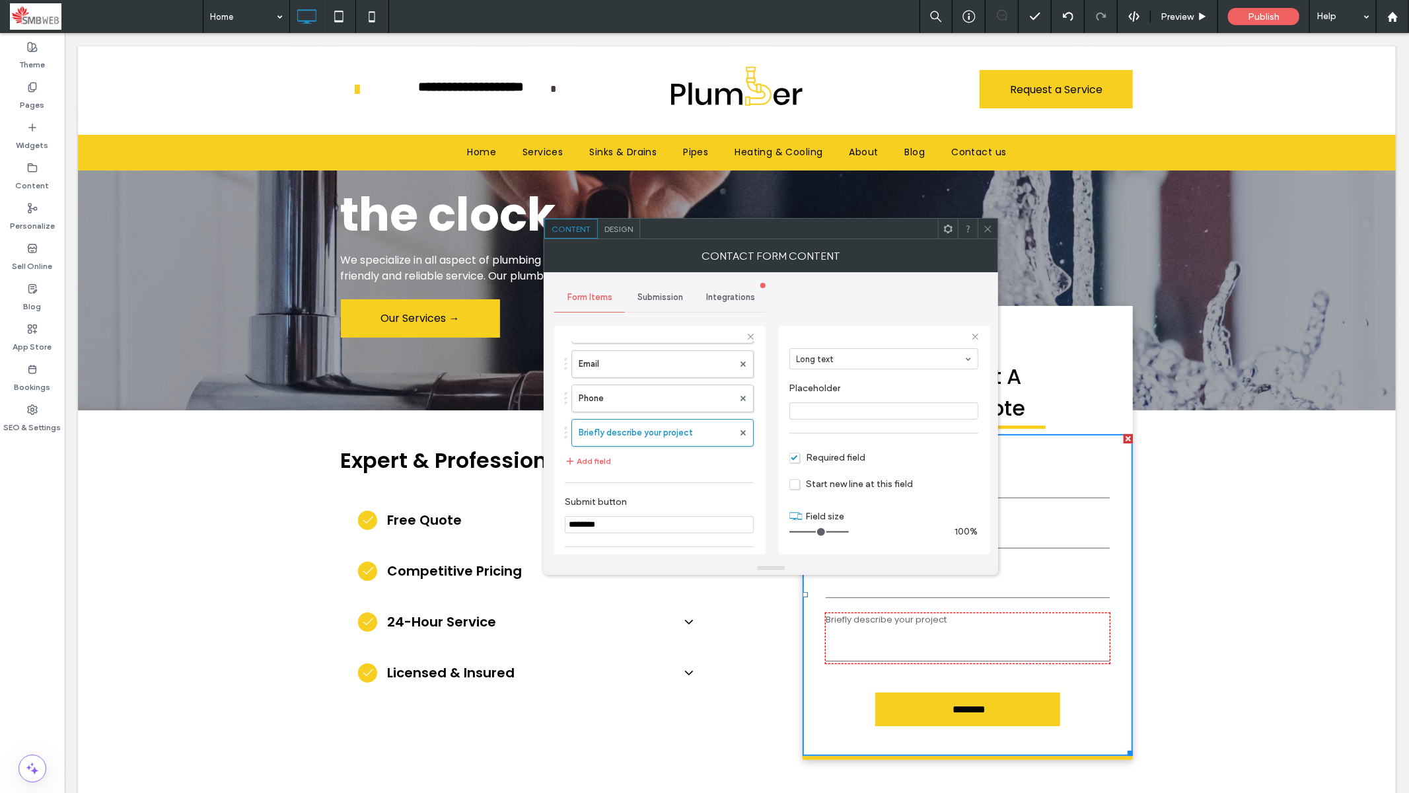
type input "*"
click at [863, 235] on span at bounding box center [988, 229] width 10 height 20
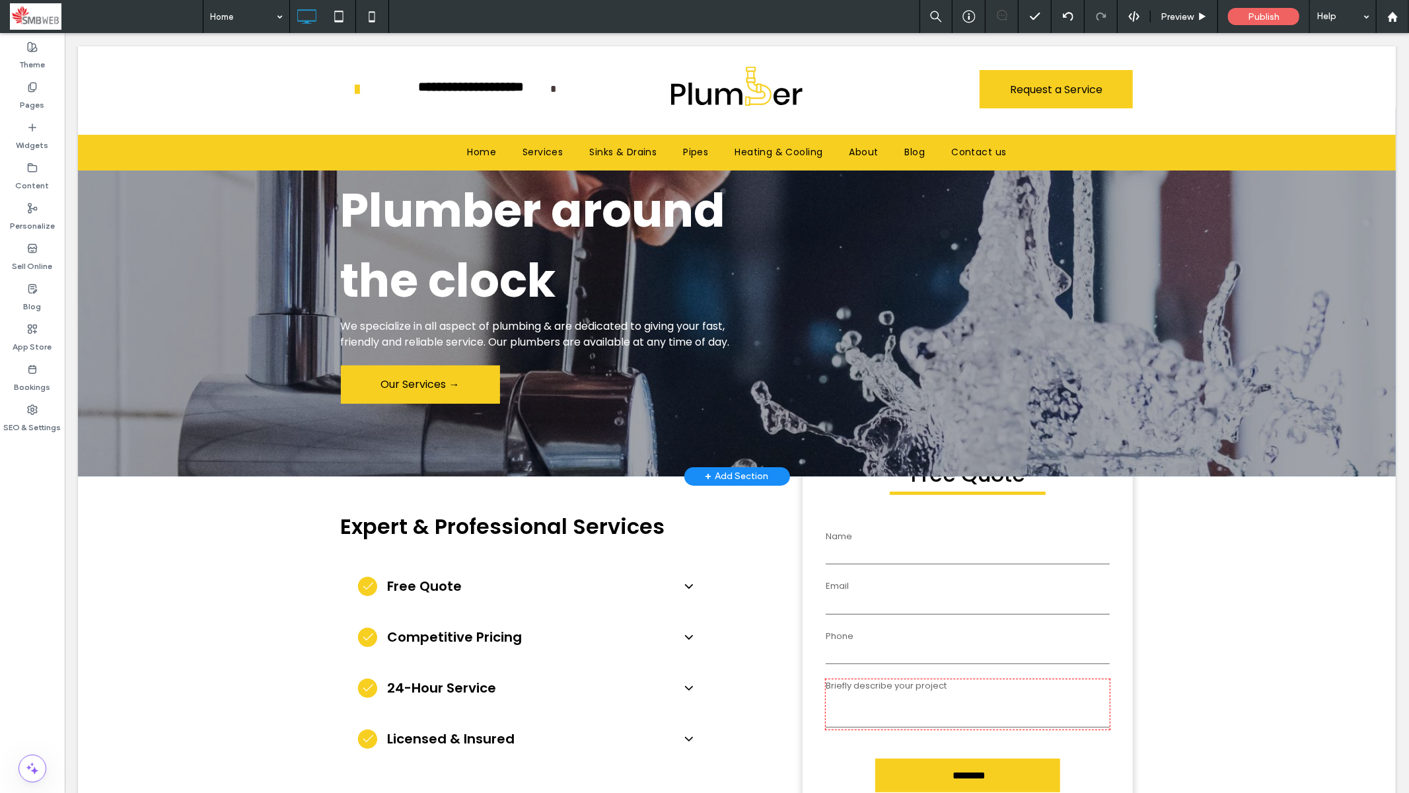
scroll to position [0, 0]
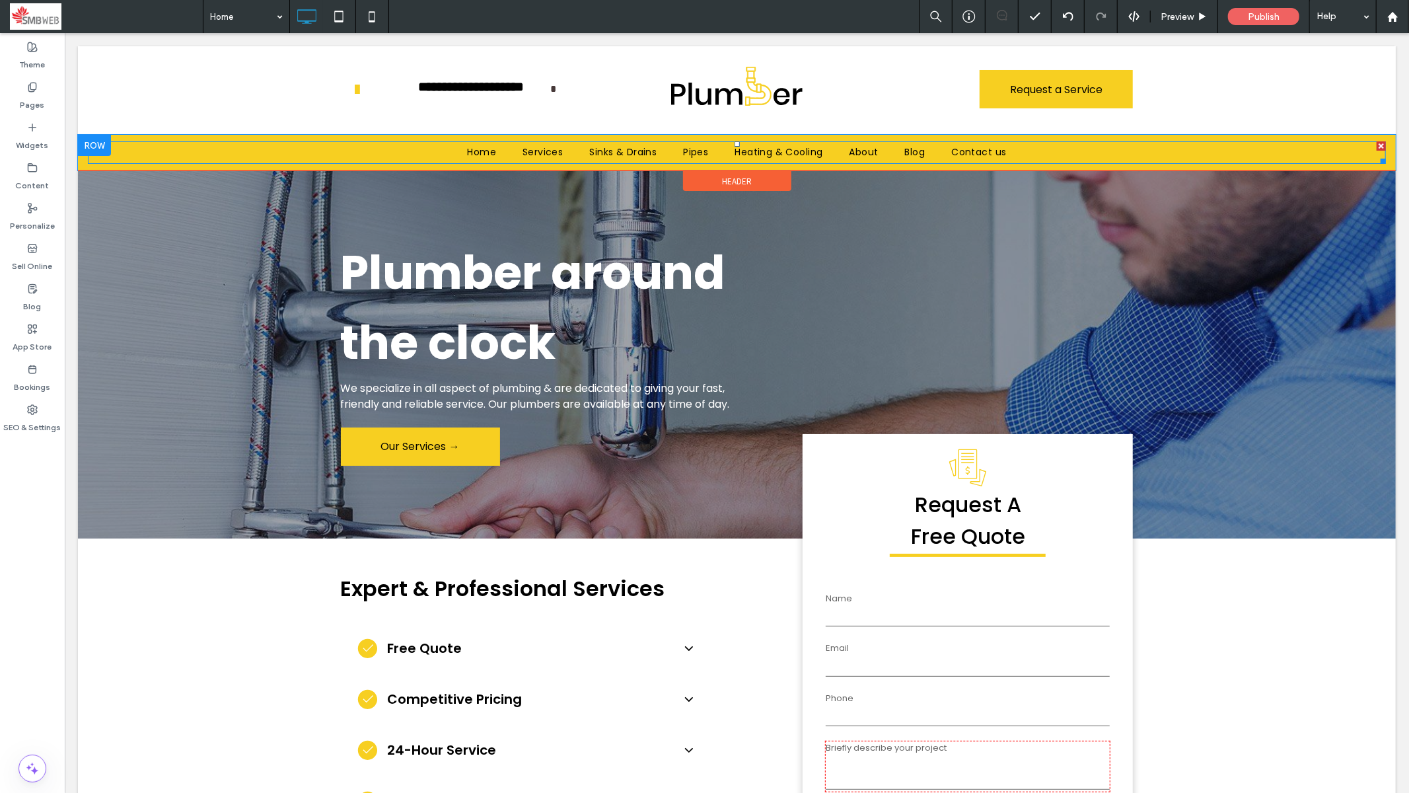
click at [383, 152] on nav "Home Services Sinks & Drains Pipes Heating & Cooling About Blog Contact us" at bounding box center [736, 152] width 1298 height 22
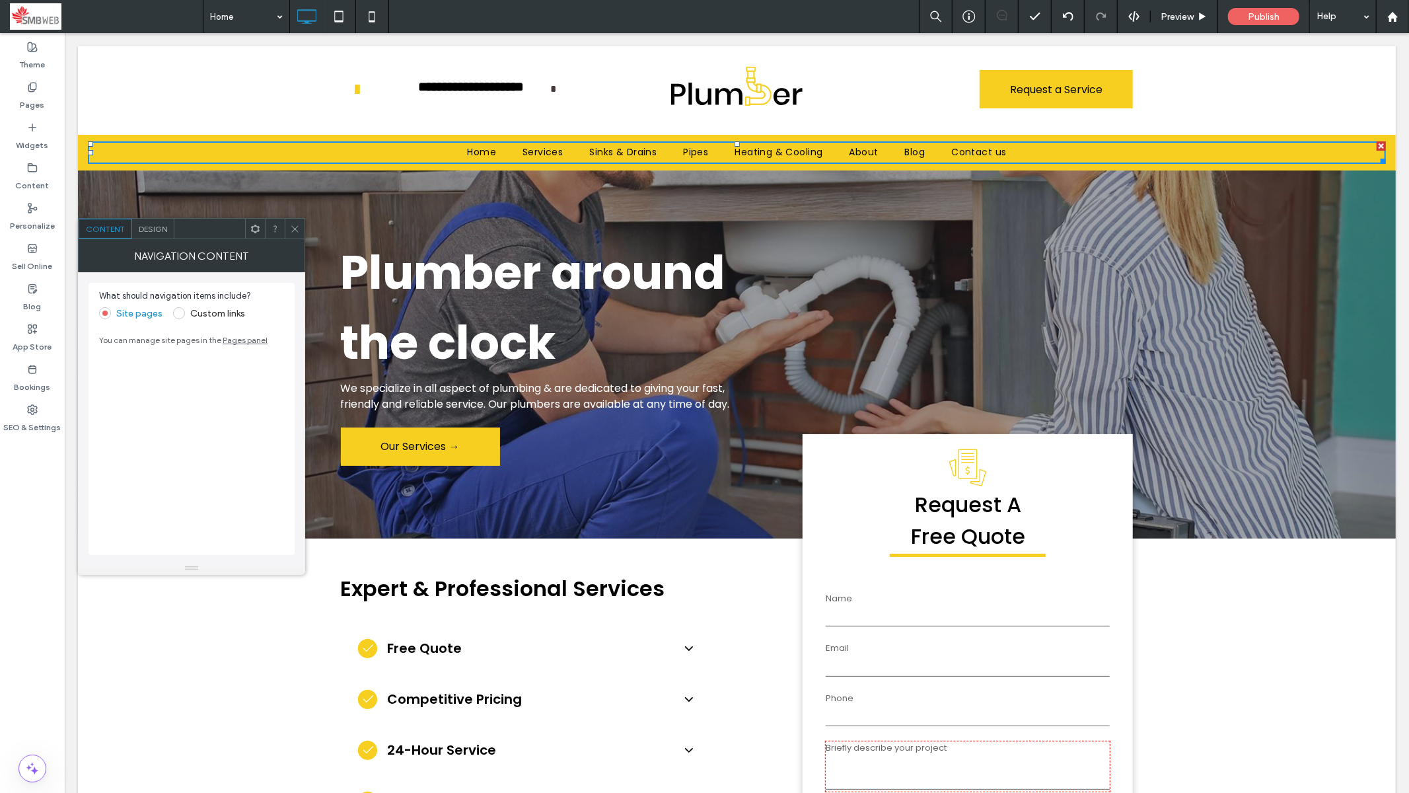
click at [83, 145] on div "Home Services Sinks & Drains Pipes Heating & Cooling About Blog Contact us Clic…" at bounding box center [736, 152] width 1318 height 36
click at [82, 142] on div "Home Services Sinks & Drains Pipes Heating & Cooling About Blog Contact us Clic…" at bounding box center [736, 152] width 1318 height 36
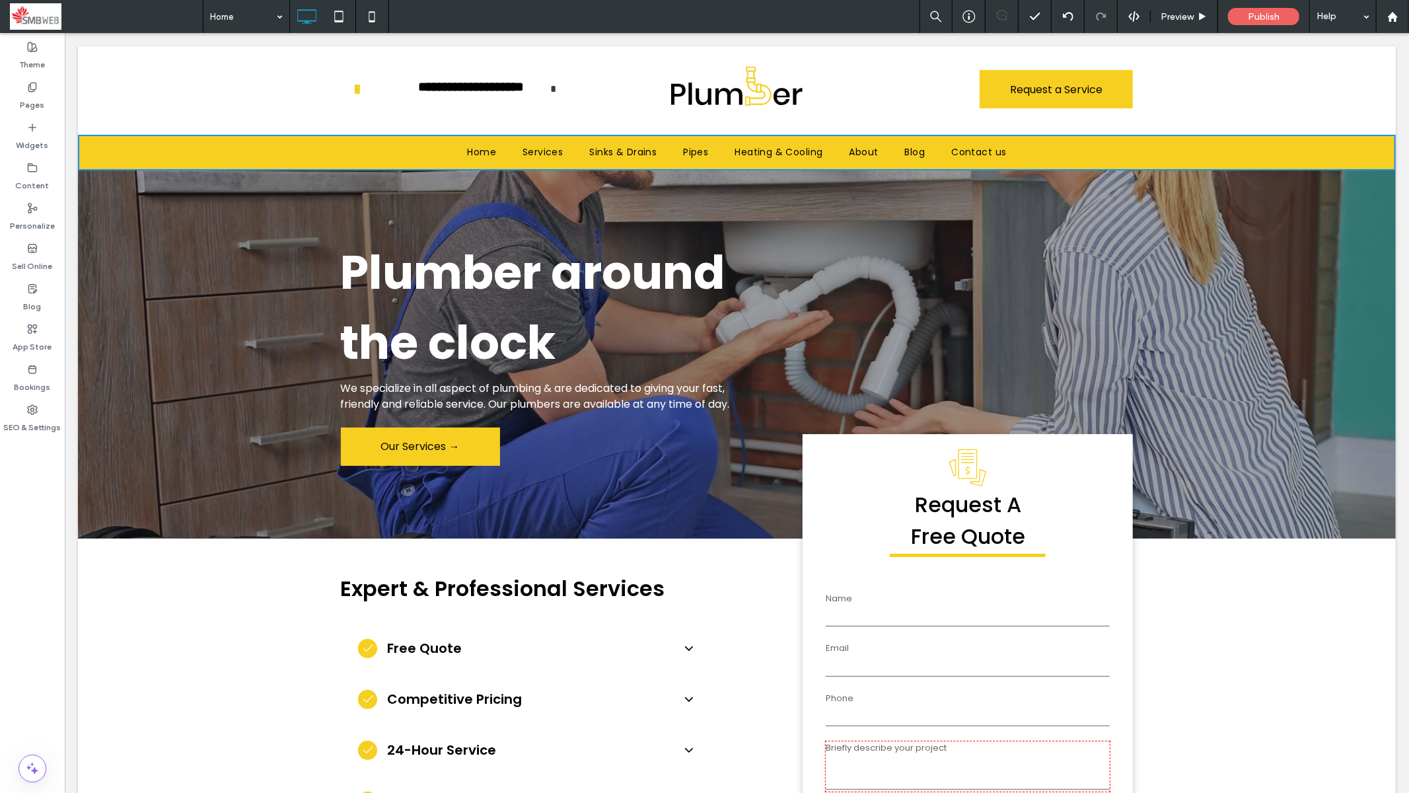
click at [94, 151] on nav "Home Services Sinks & Drains Pipes Heating & Cooling About Blog Contact us" at bounding box center [736, 152] width 1298 height 22
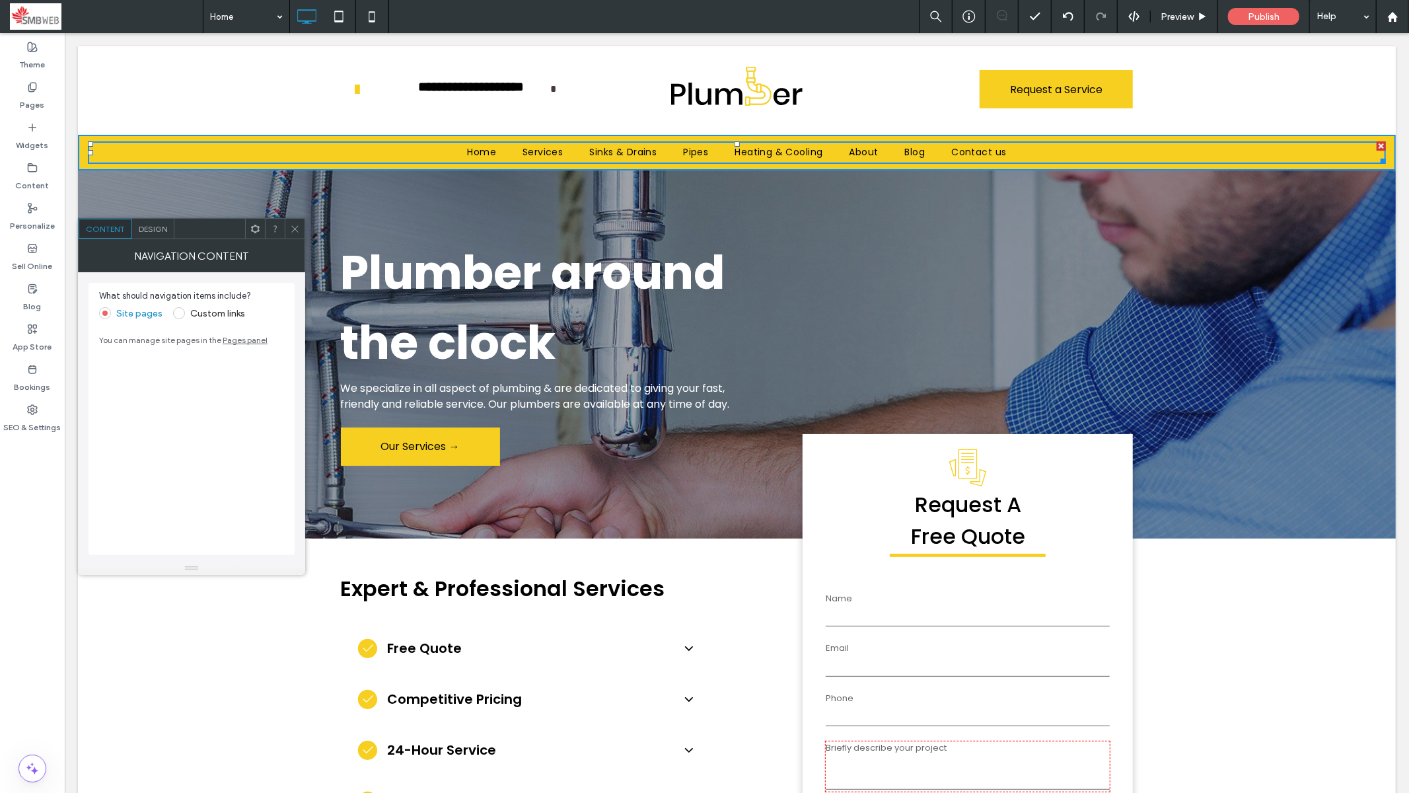
click at [158, 228] on span "Design" at bounding box center [153, 229] width 28 height 10
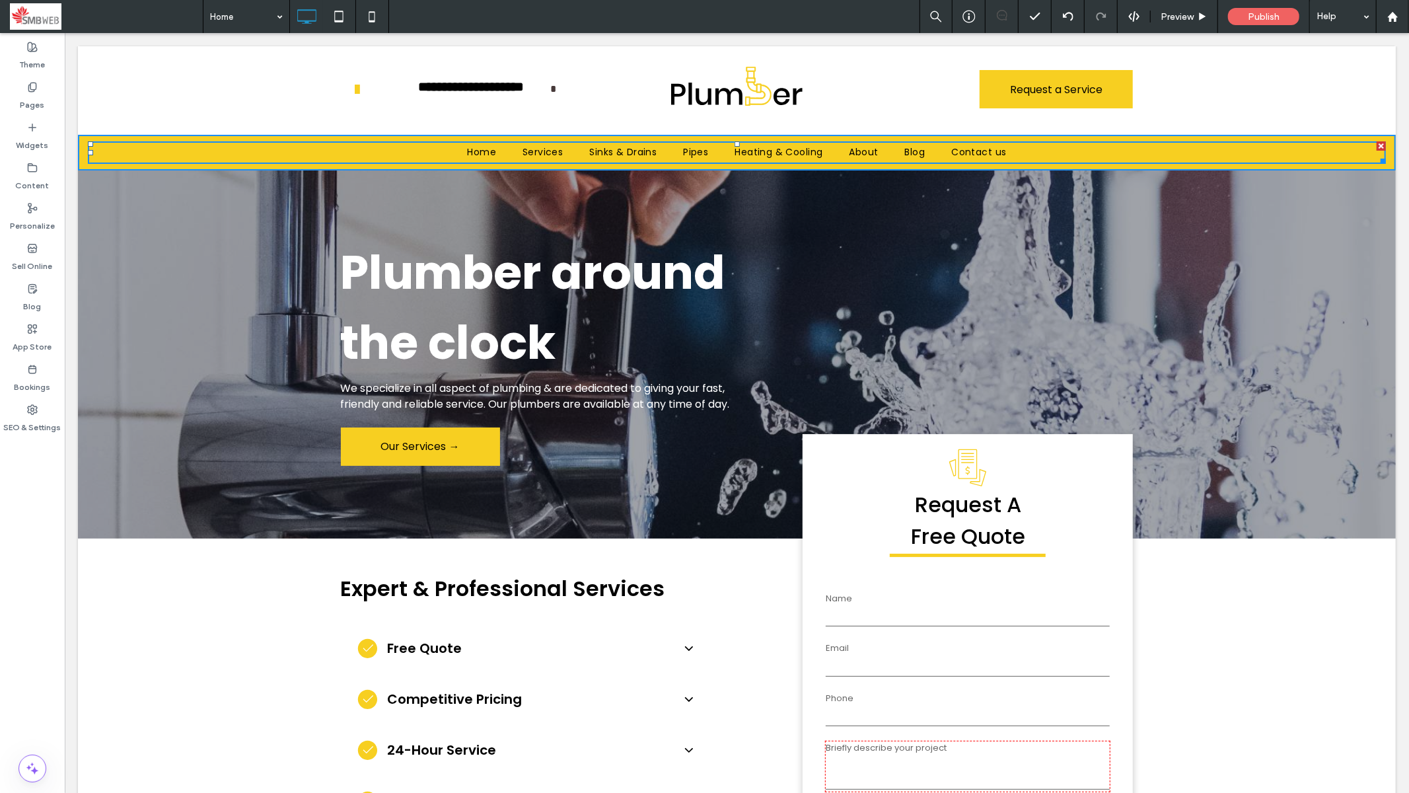
click at [81, 139] on div "Home Services Sinks & Drains Pipes Heating & Cooling About Blog Contact us Clic…" at bounding box center [736, 152] width 1318 height 36
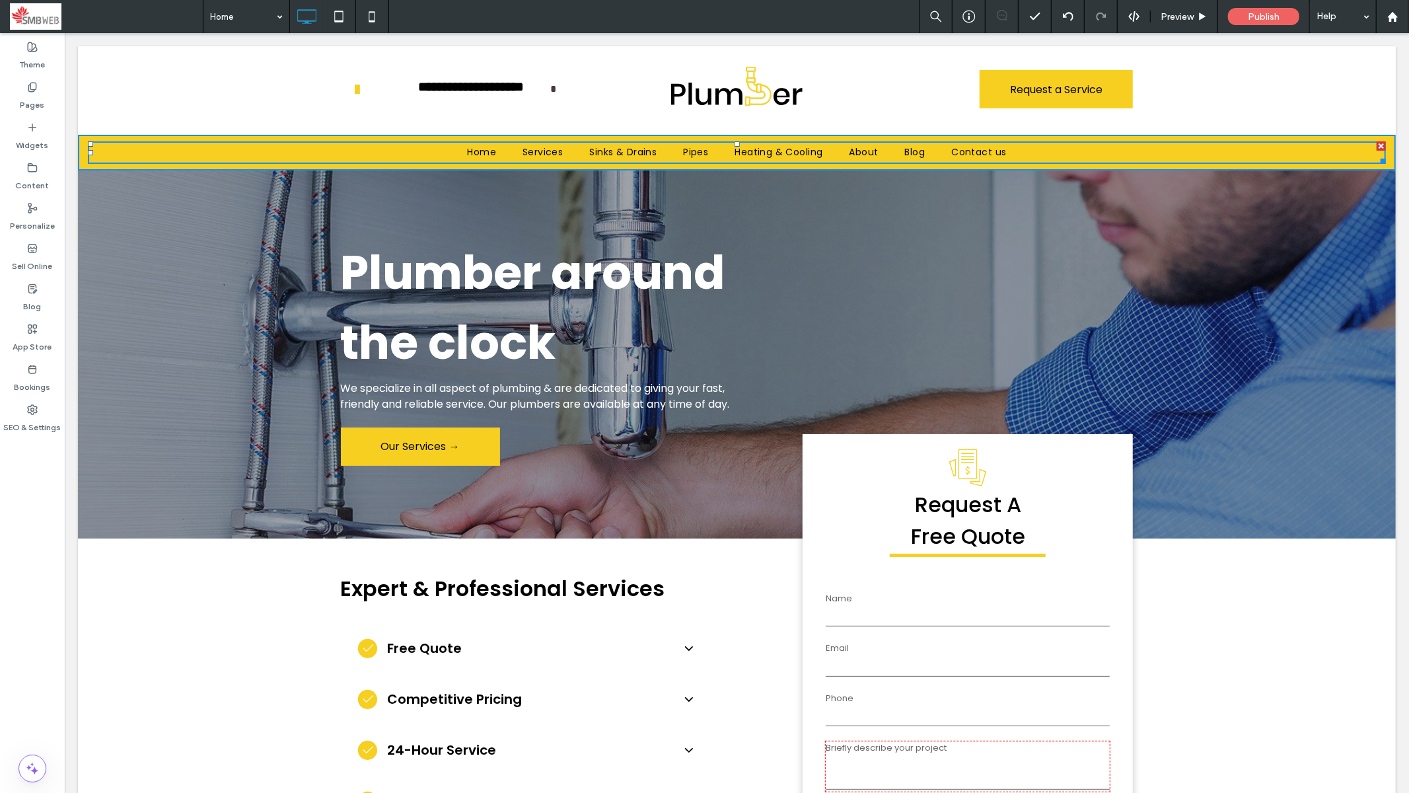
click at [82, 139] on div "Home Services Sinks & Drains Pipes Heating & Cooling About Blog Contact us Clic…" at bounding box center [736, 152] width 1318 height 36
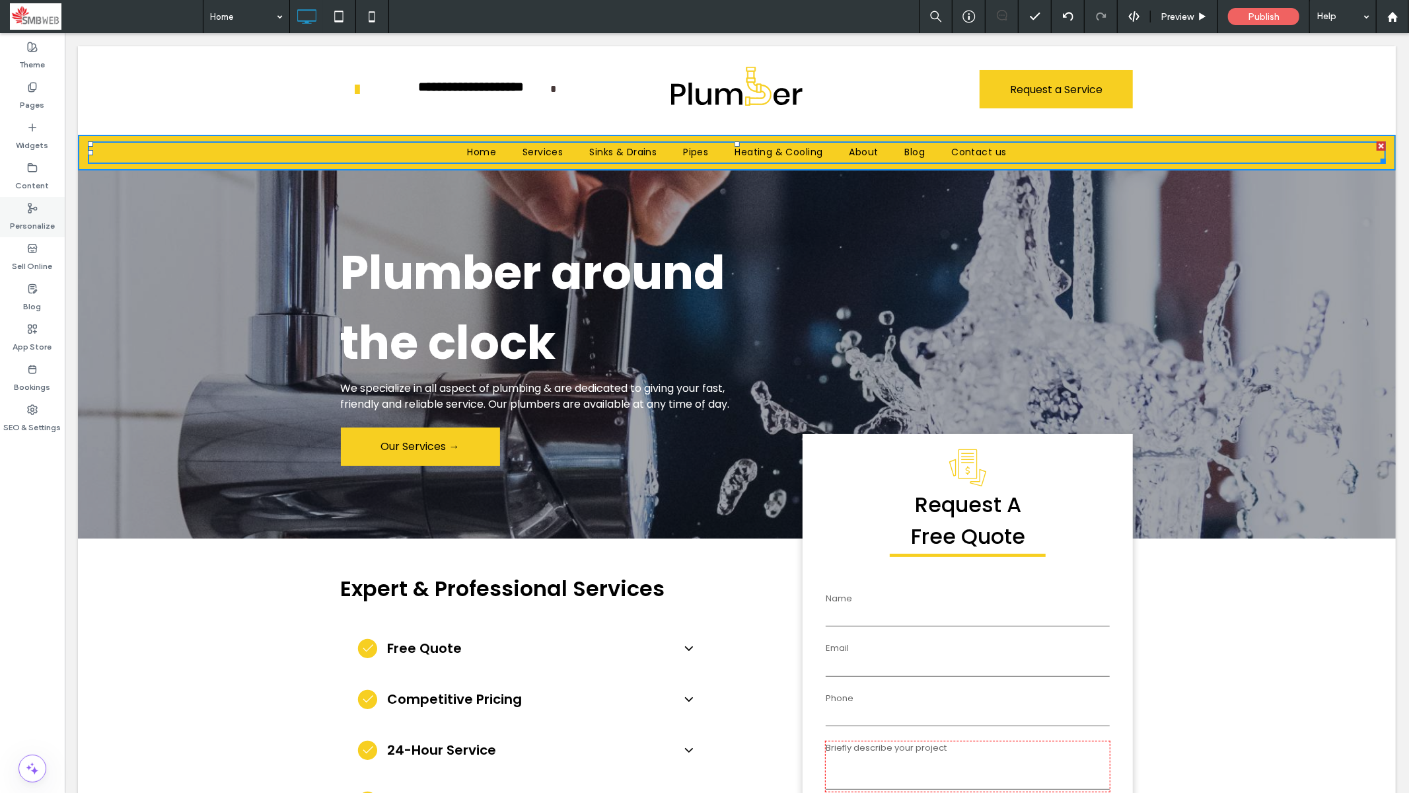
click at [34, 210] on icon at bounding box center [32, 208] width 11 height 11
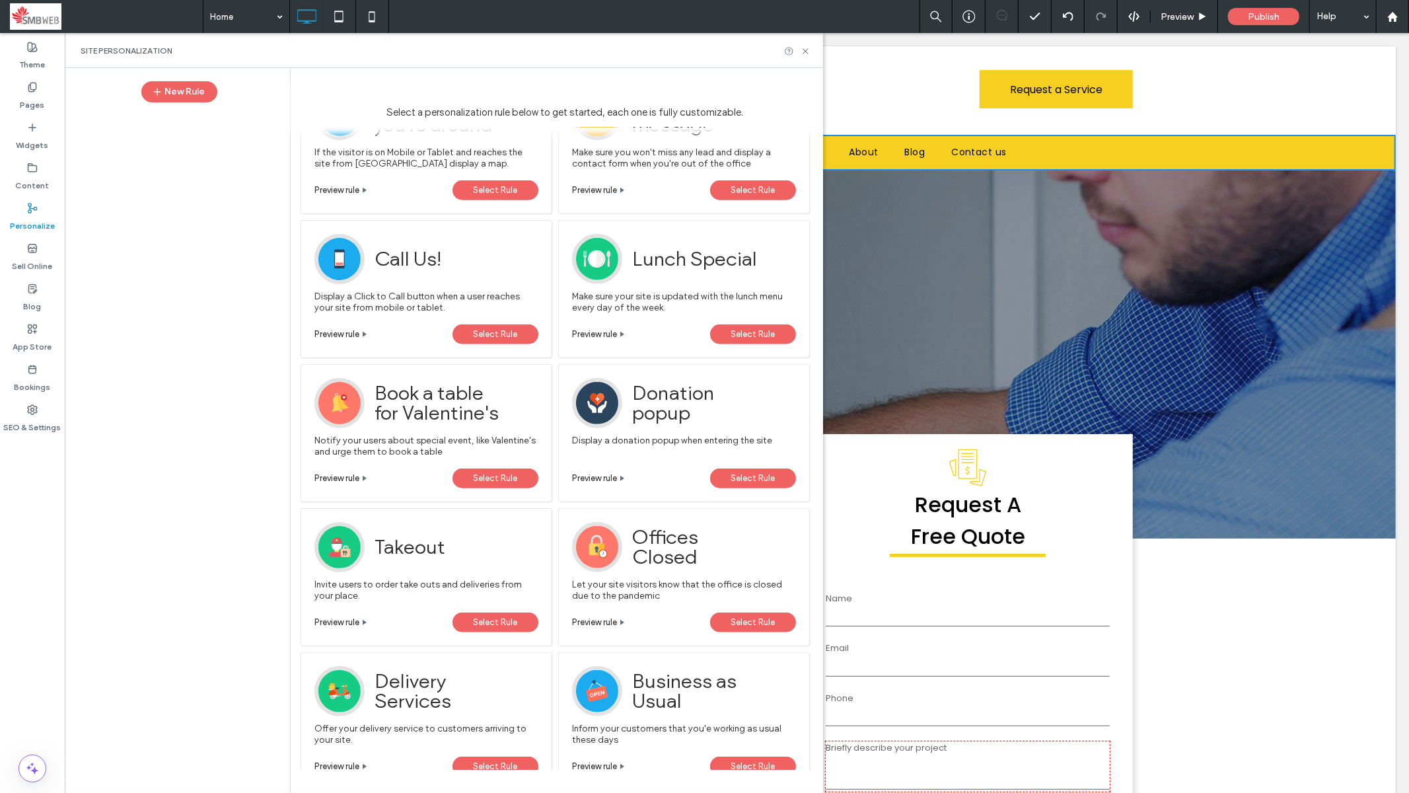
scroll to position [955, 0]
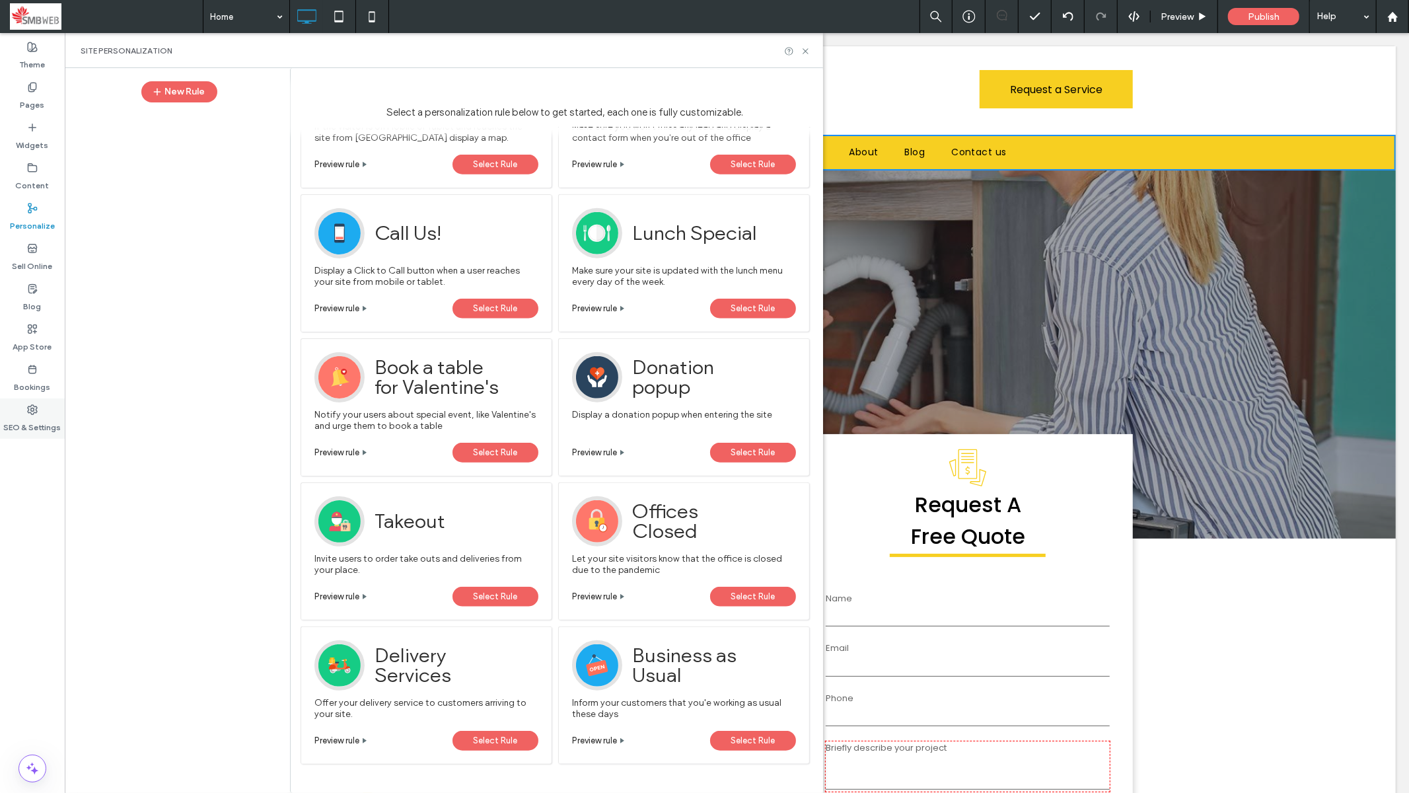
click at [33, 410] on use at bounding box center [32, 409] width 9 height 9
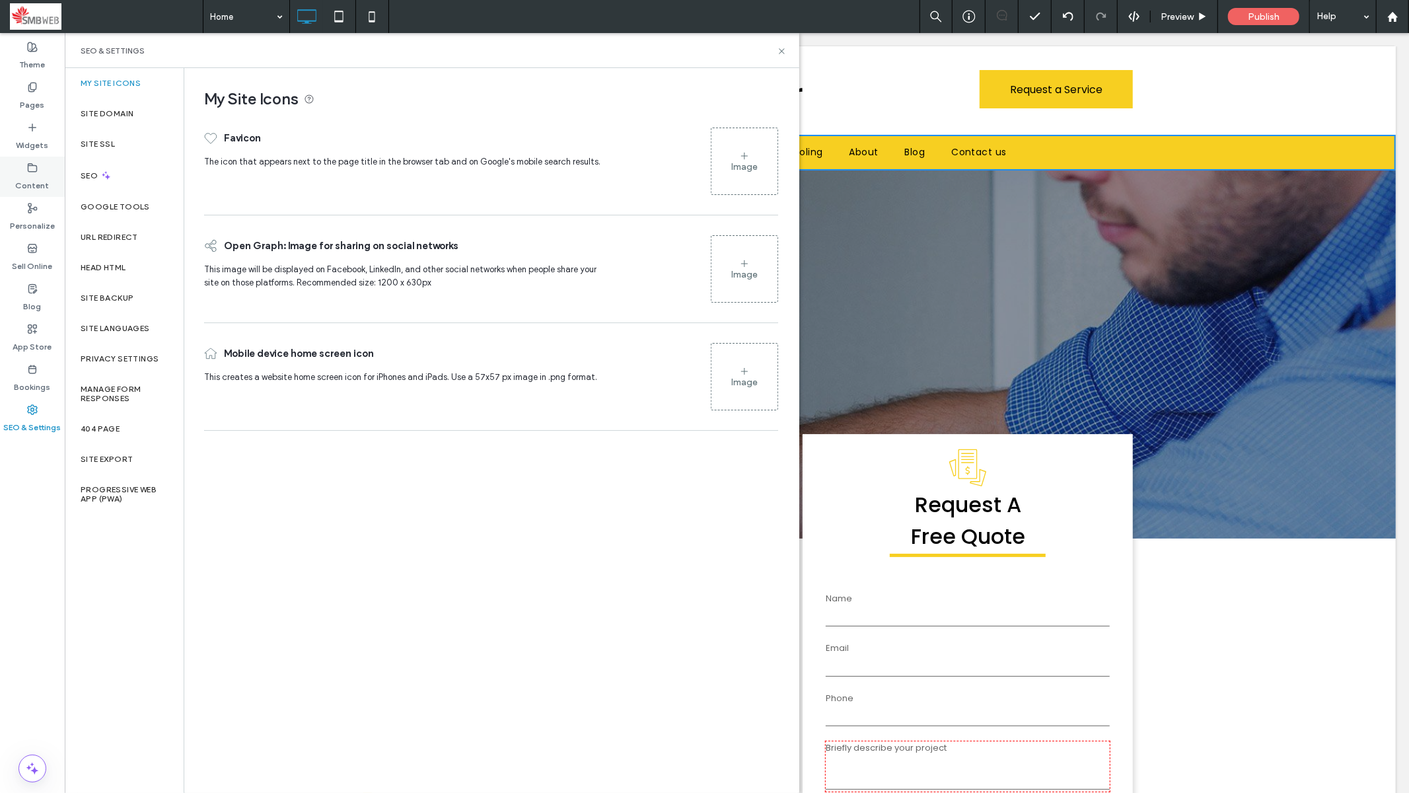
click at [39, 179] on label "Content" at bounding box center [33, 182] width 34 height 19
